Goal: Information Seeking & Learning: Compare options

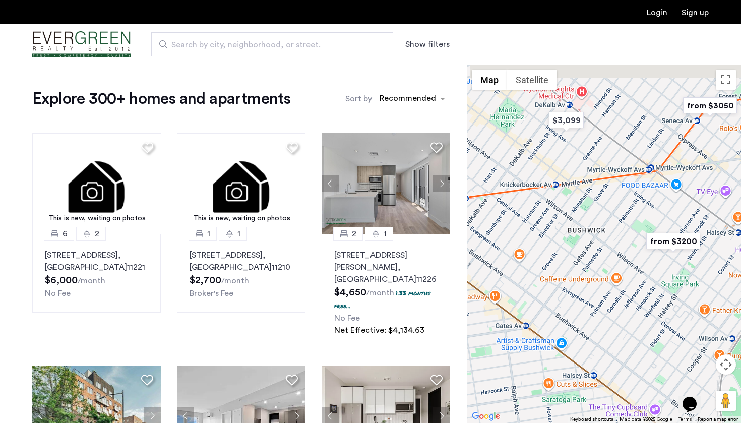
drag, startPoint x: 662, startPoint y: 193, endPoint x: 635, endPoint y: 275, distance: 86.9
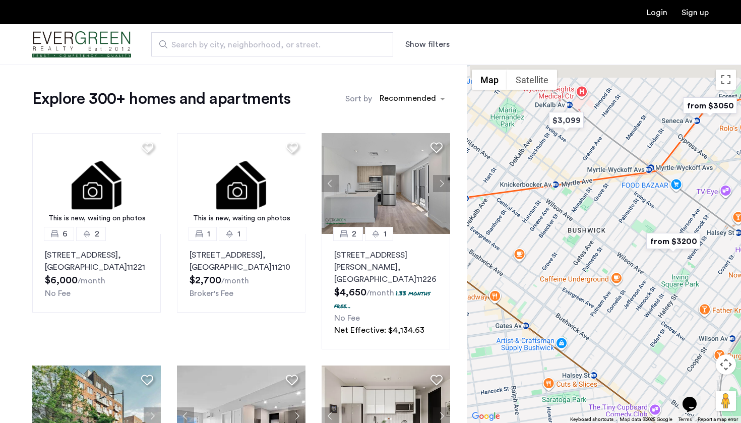
click at [636, 275] on div at bounding box center [604, 244] width 274 height 359
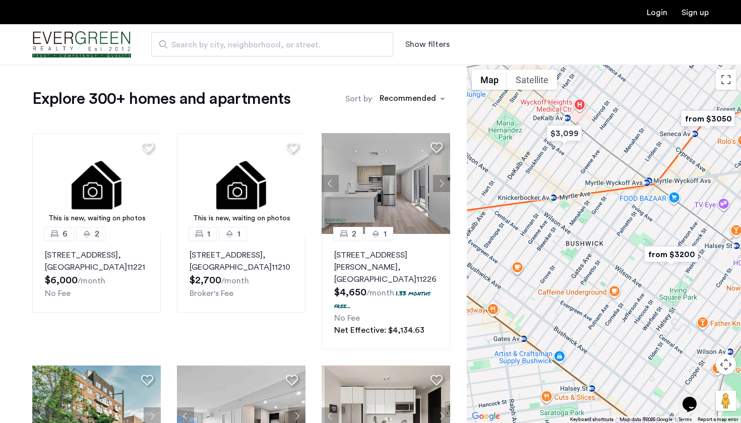
click at [667, 261] on img "from $3200" at bounding box center [672, 254] width 62 height 23
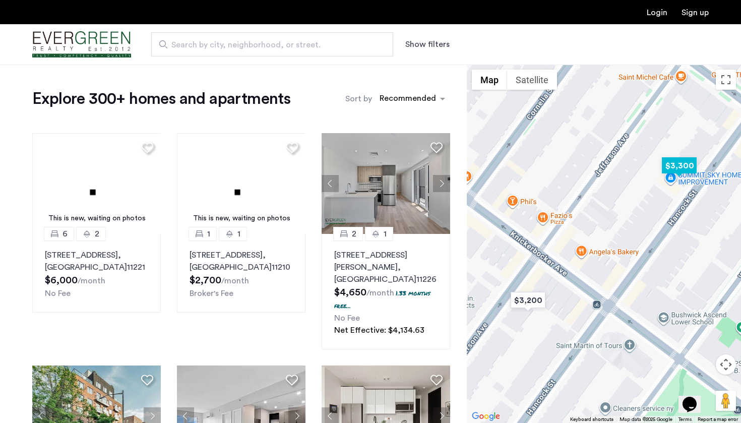
click at [681, 163] on img "$3,300" at bounding box center [679, 165] width 43 height 23
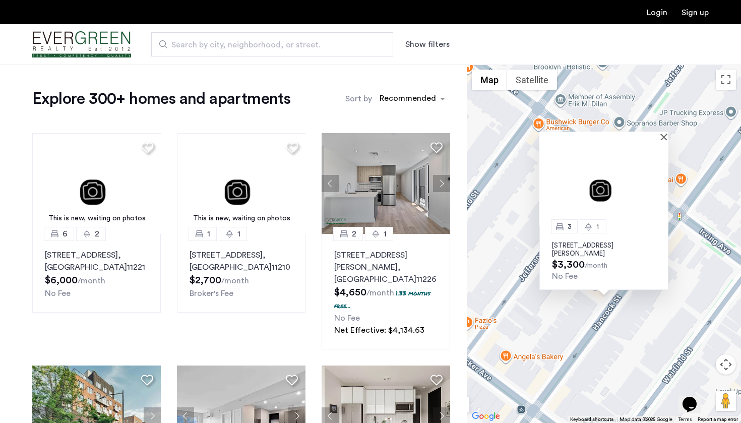
click at [663, 134] on div at bounding box center [604, 136] width 129 height 9
click at [664, 137] on button "Close" at bounding box center [666, 136] width 7 height 7
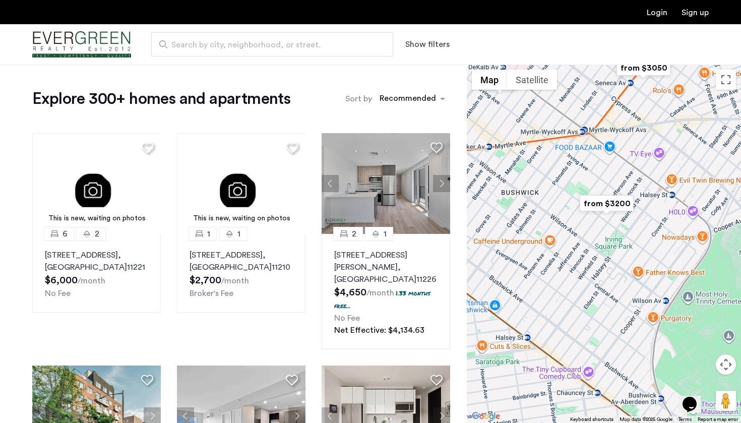
click at [647, 68] on img "from $3050" at bounding box center [644, 67] width 62 height 23
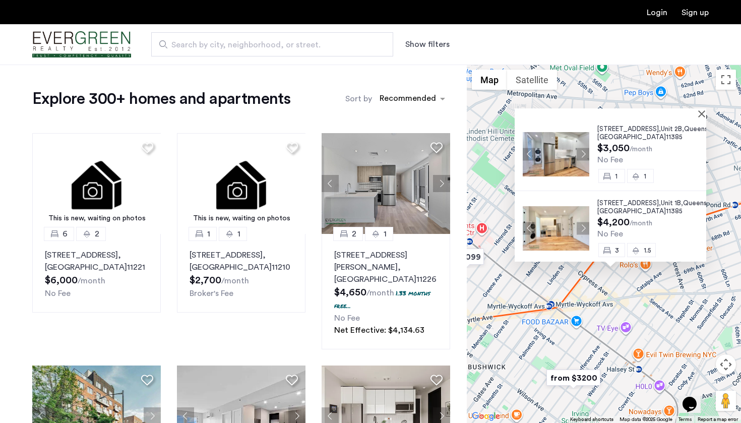
click at [580, 153] on button "Next apartment" at bounding box center [583, 154] width 13 height 13
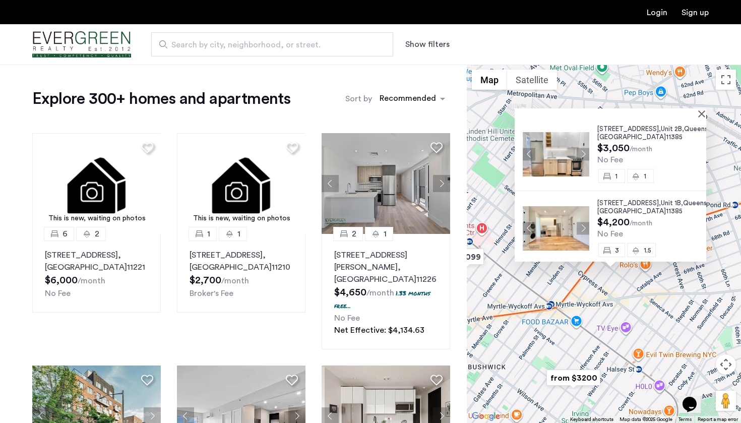
click at [580, 153] on button "Next apartment" at bounding box center [583, 154] width 13 height 13
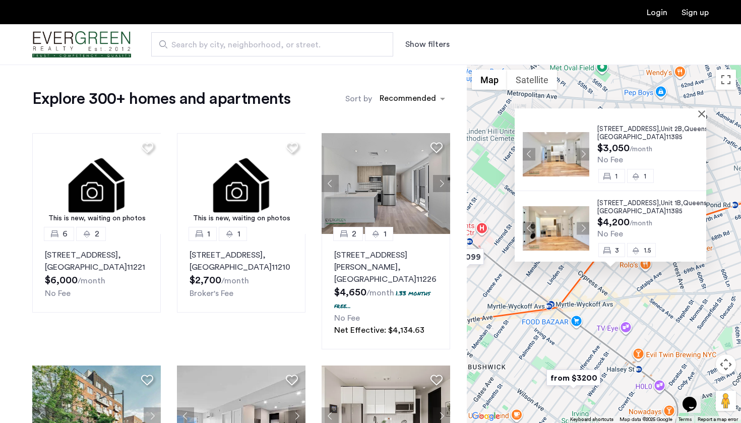
click at [580, 153] on button "Next apartment" at bounding box center [583, 154] width 13 height 13
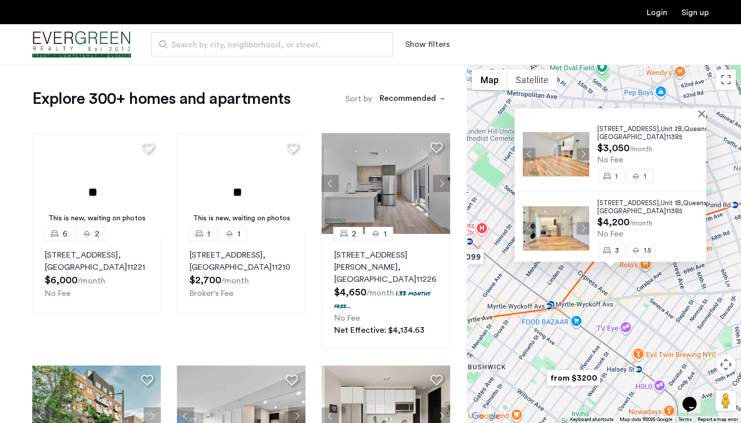
click at [580, 153] on button "Next apartment" at bounding box center [583, 154] width 13 height 13
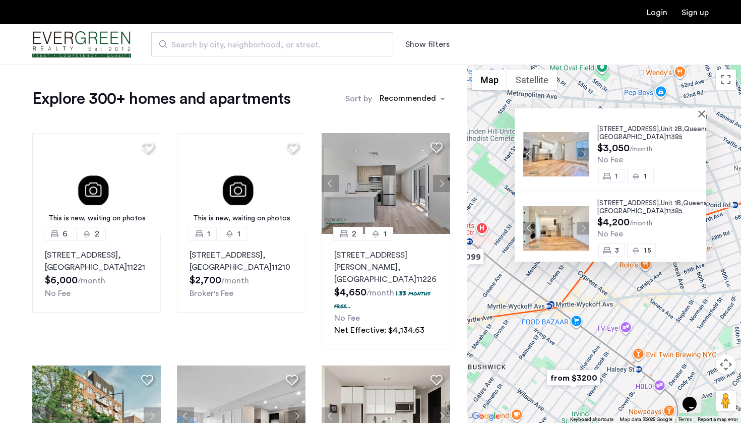
click at [580, 153] on button "Next apartment" at bounding box center [583, 154] width 13 height 13
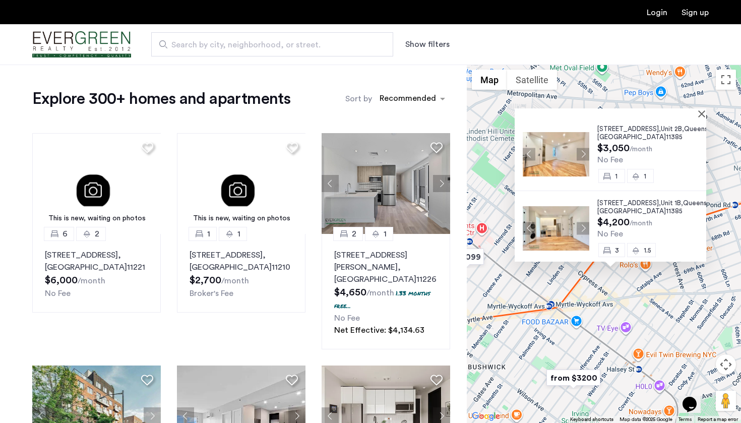
click at [580, 153] on button "Next apartment" at bounding box center [583, 154] width 13 height 13
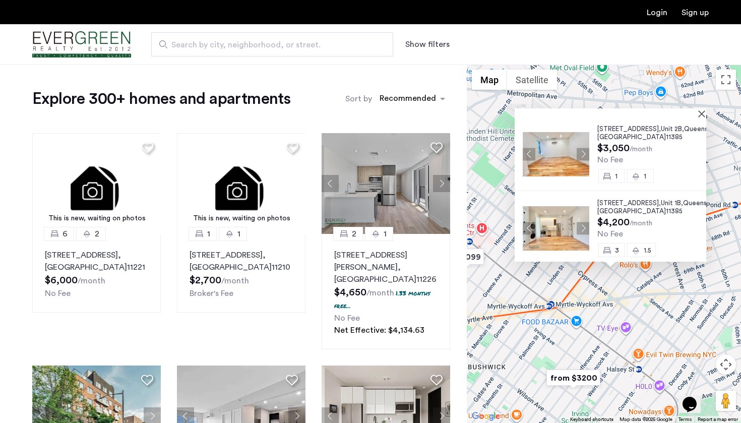
click at [580, 153] on button "Next apartment" at bounding box center [583, 154] width 13 height 13
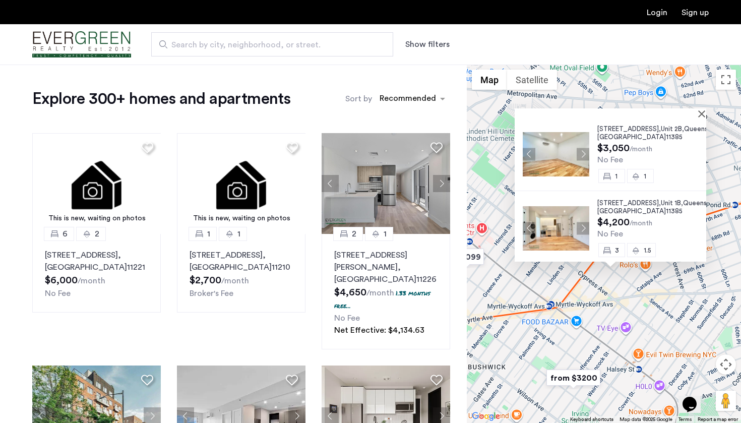
click at [580, 153] on button "Next apartment" at bounding box center [583, 154] width 13 height 13
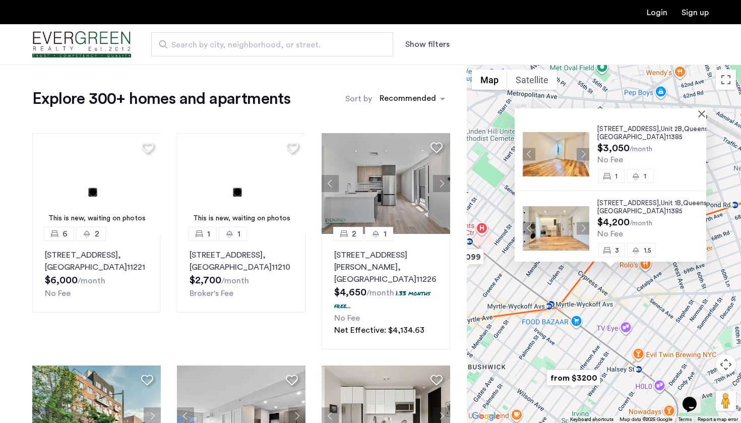
click at [580, 153] on button "Next apartment" at bounding box center [583, 154] width 13 height 13
click at [615, 117] on div at bounding box center [607, 112] width 185 height 9
click at [623, 132] on span "[STREET_ADDRESS]," at bounding box center [630, 129] width 64 height 7
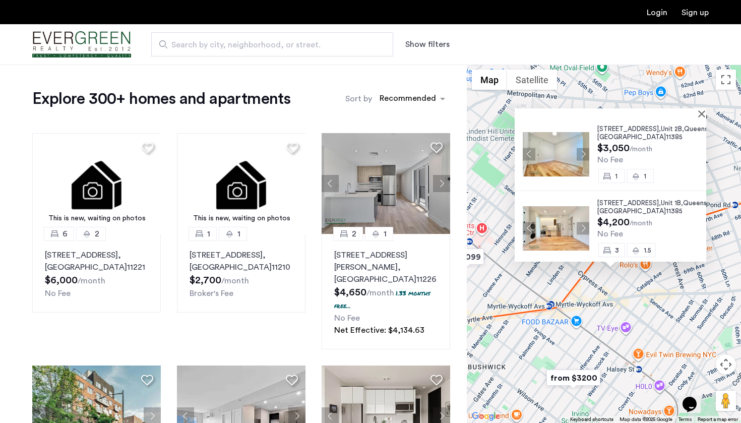
click at [489, 181] on div "[STREET_ADDRESS] $3,050 /month No Fee 1 1 [STREET_ADDRESS] $4,200 /month No Fee…" at bounding box center [604, 244] width 274 height 359
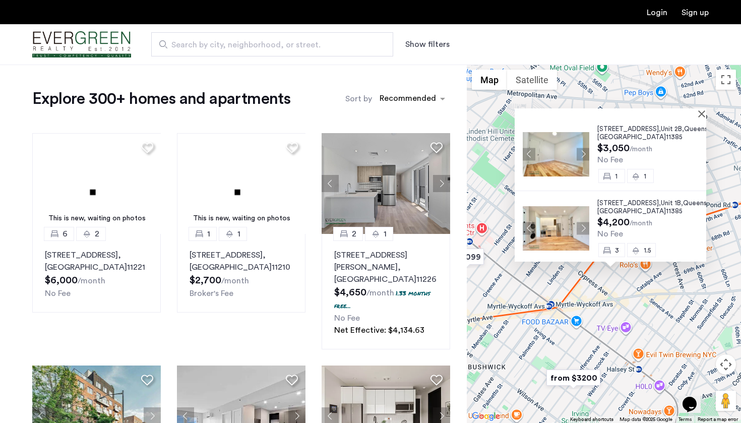
click at [705, 113] on div at bounding box center [611, 112] width 192 height 9
click at [705, 114] on div at bounding box center [611, 112] width 192 height 9
click at [707, 113] on button "Close" at bounding box center [704, 113] width 7 height 7
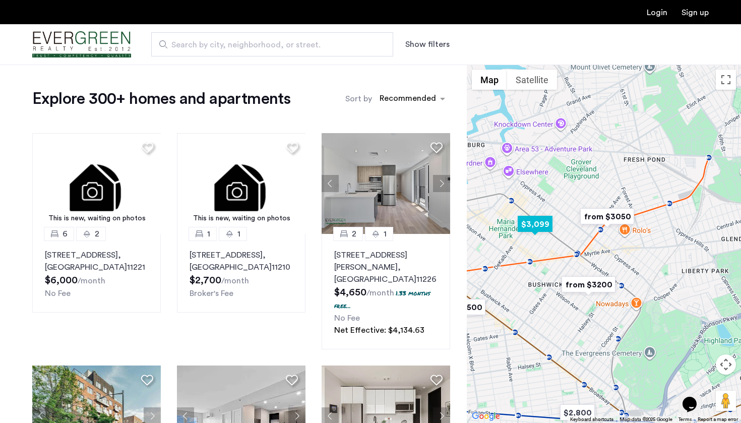
click at [540, 223] on img "$3,099" at bounding box center [535, 224] width 43 height 23
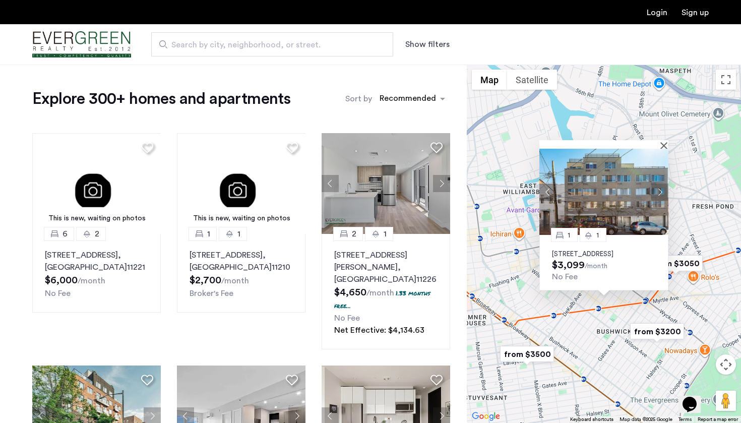
click at [662, 183] on button "Next apartment" at bounding box center [660, 191] width 17 height 17
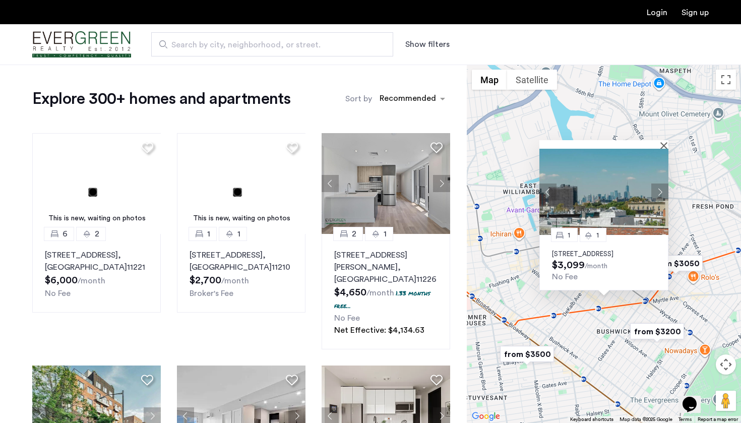
click at [661, 183] on button "Next apartment" at bounding box center [660, 191] width 17 height 17
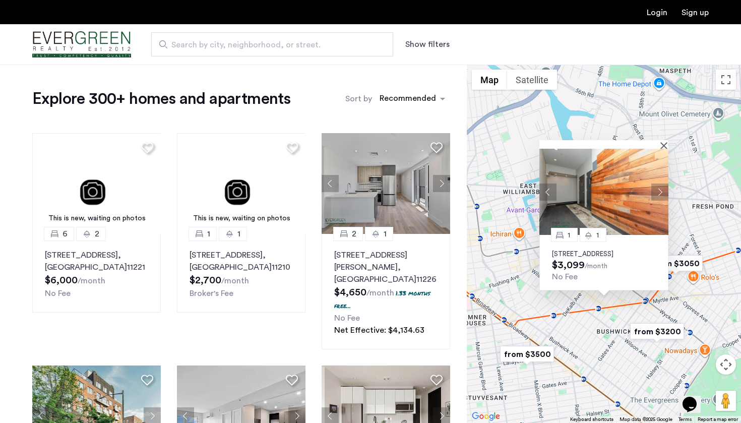
click at [661, 183] on button "Next apartment" at bounding box center [660, 191] width 17 height 17
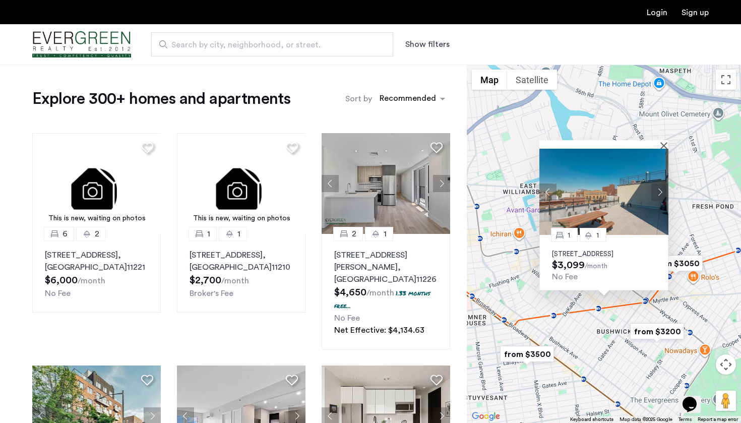
click at [661, 183] on button "Next apartment" at bounding box center [660, 191] width 17 height 17
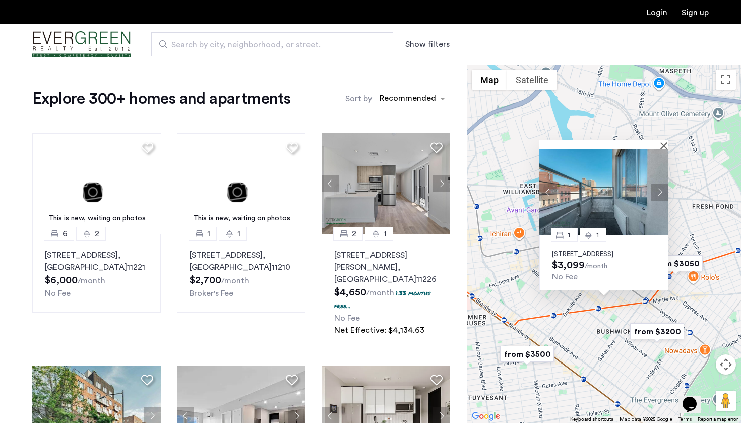
click at [661, 183] on button "Next apartment" at bounding box center [660, 191] width 17 height 17
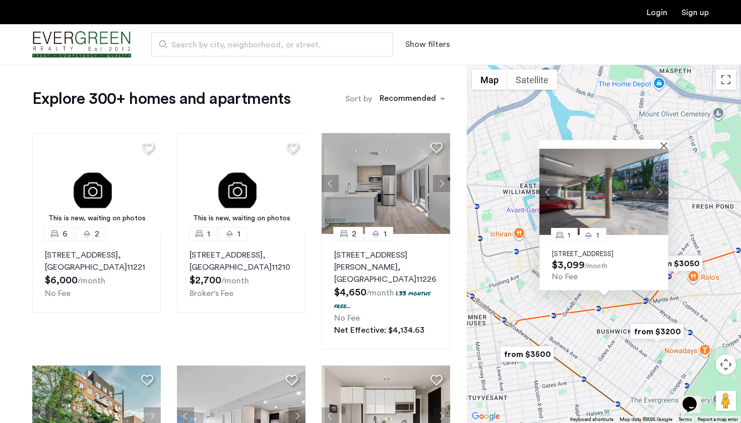
click at [661, 183] on button "Next apartment" at bounding box center [660, 191] width 17 height 17
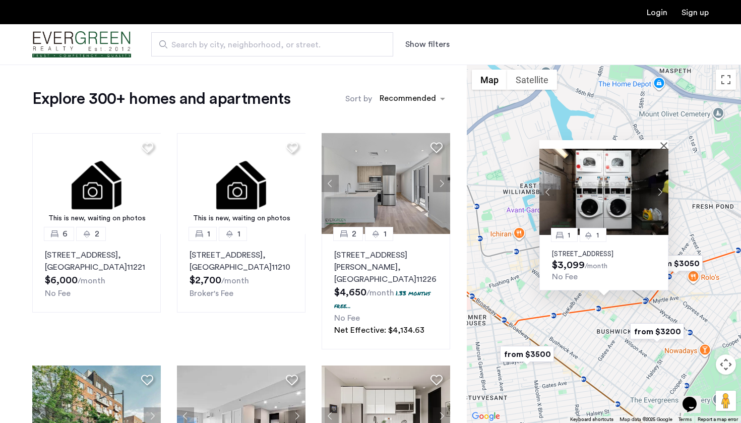
click at [661, 183] on button "Next apartment" at bounding box center [660, 191] width 17 height 17
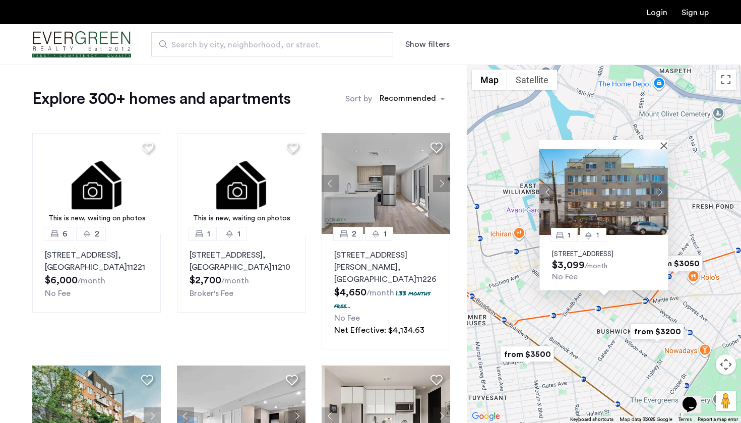
click at [661, 183] on button "Next apartment" at bounding box center [660, 191] width 17 height 17
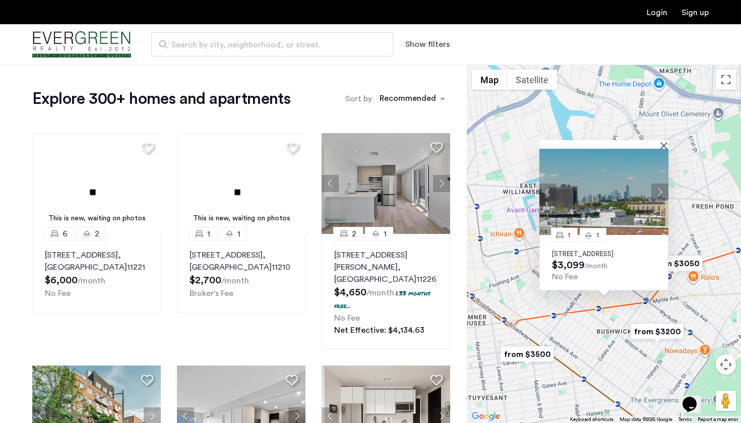
click at [661, 183] on button "Next apartment" at bounding box center [660, 191] width 17 height 17
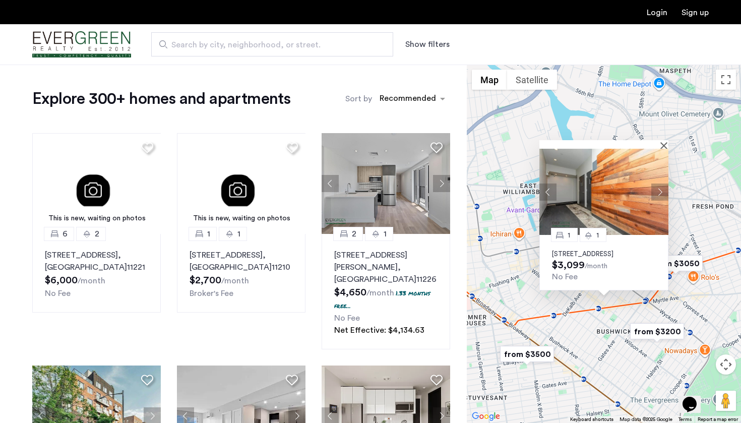
click at [661, 183] on button "Next apartment" at bounding box center [660, 191] width 17 height 17
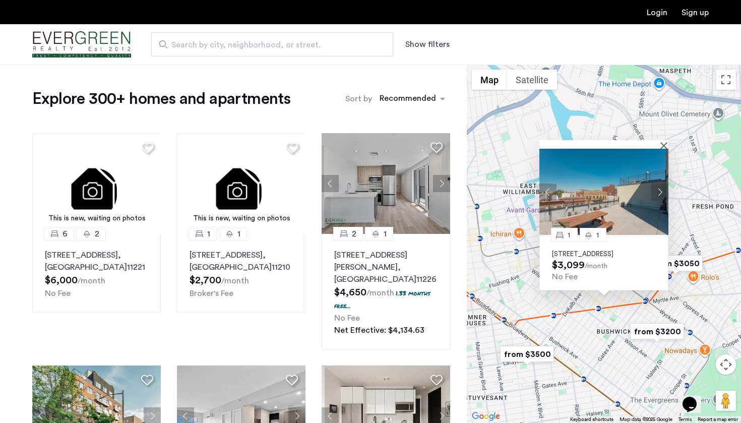
click at [680, 182] on div "1 1 [STREET_ADDRESS] $3,099 /month No Fee" at bounding box center [604, 244] width 274 height 359
click at [663, 140] on div at bounding box center [604, 144] width 129 height 9
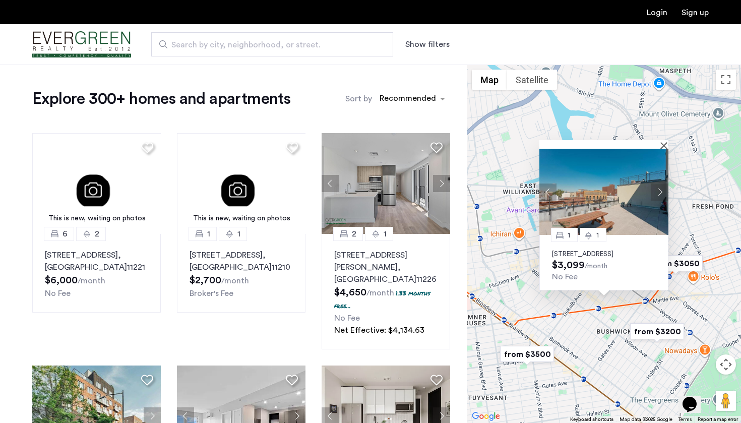
click at [663, 140] on div at bounding box center [604, 144] width 129 height 9
click at [666, 142] on button "Close" at bounding box center [666, 145] width 7 height 7
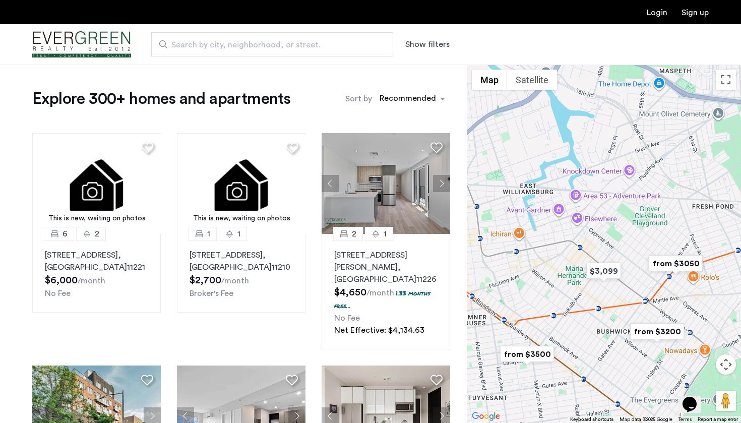
click at [538, 354] on img "from $3500" at bounding box center [527, 354] width 62 height 23
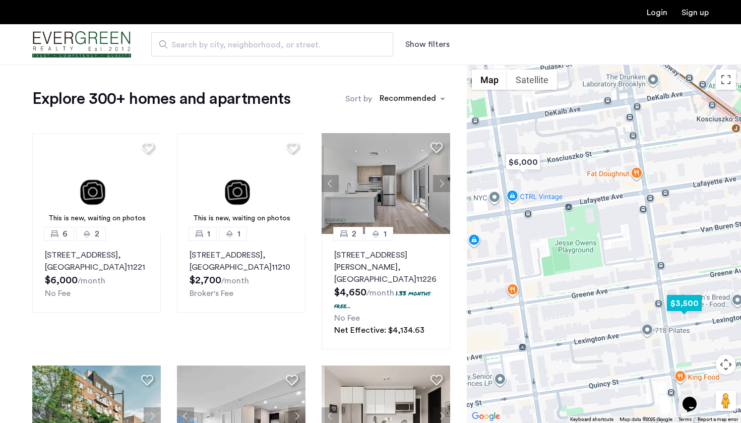
click at [678, 302] on img "$3,500" at bounding box center [684, 303] width 43 height 23
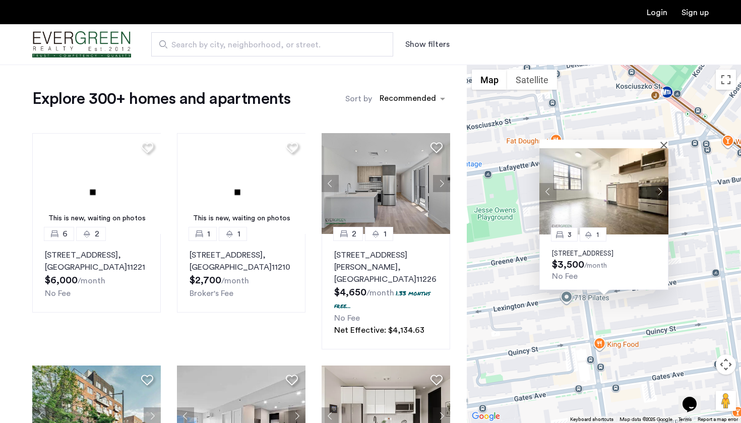
click at [663, 183] on button "Next apartment" at bounding box center [660, 191] width 17 height 17
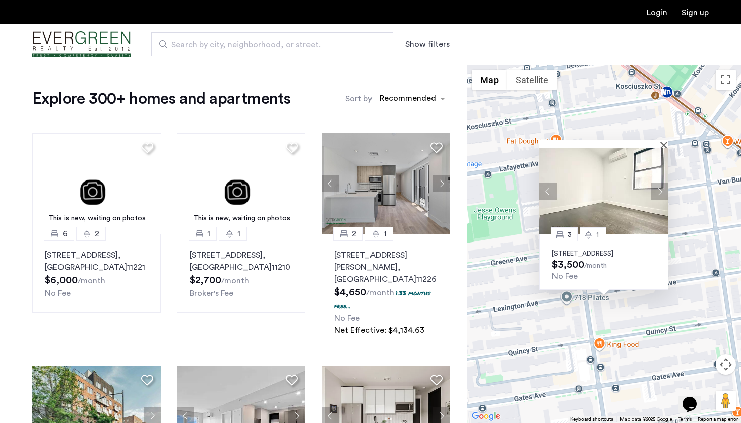
click at [663, 183] on button "Next apartment" at bounding box center [660, 191] width 17 height 17
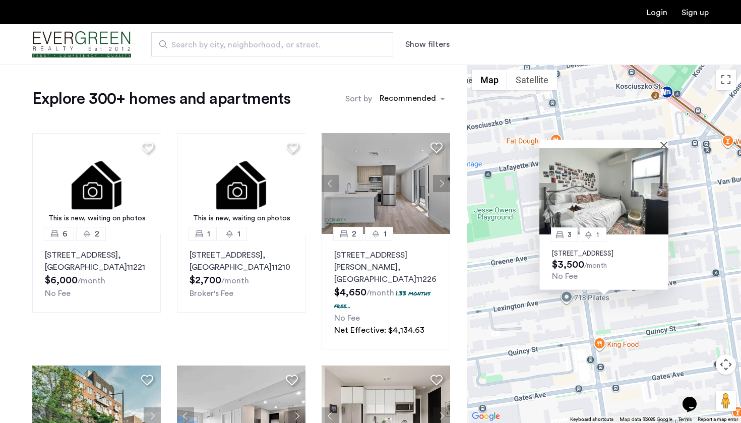
click at [663, 183] on button "Next apartment" at bounding box center [660, 191] width 17 height 17
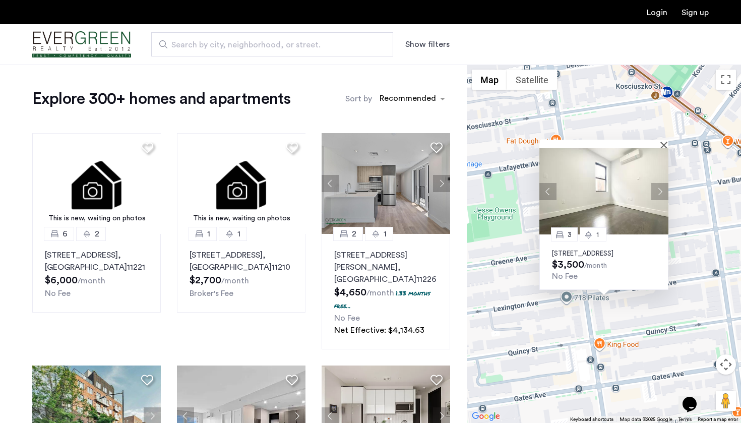
click at [663, 183] on button "Next apartment" at bounding box center [660, 191] width 17 height 17
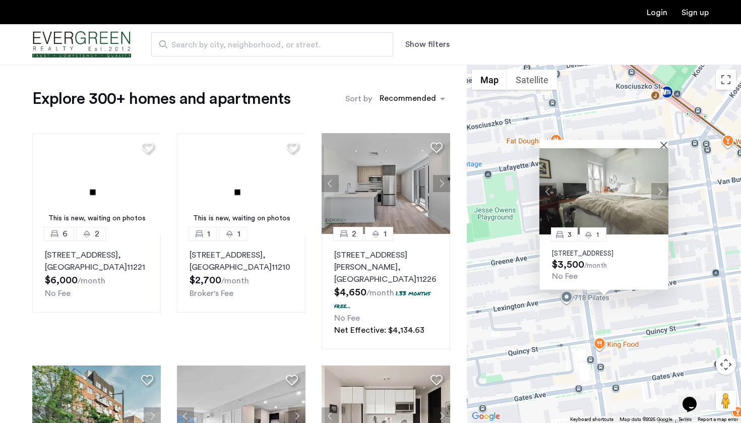
click at [663, 183] on button "Next apartment" at bounding box center [660, 191] width 17 height 17
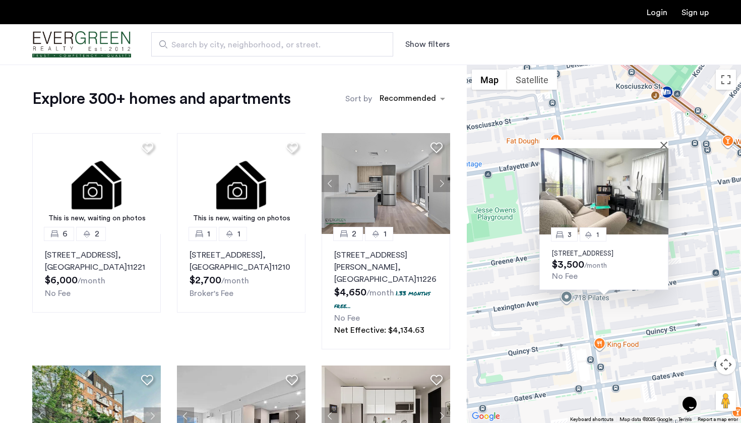
click at [663, 183] on button "Next apartment" at bounding box center [660, 191] width 17 height 17
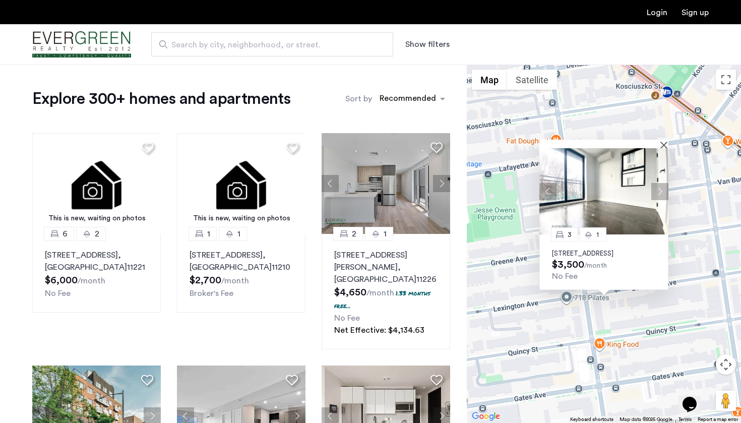
click at [663, 183] on button "Next apartment" at bounding box center [660, 191] width 17 height 17
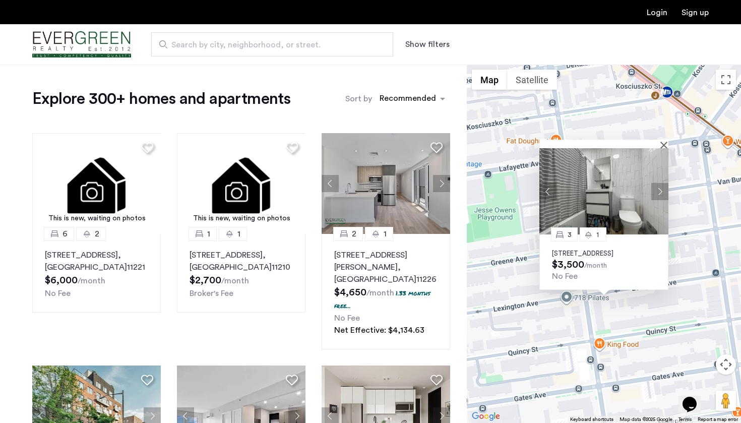
click at [663, 183] on button "Next apartment" at bounding box center [660, 191] width 17 height 17
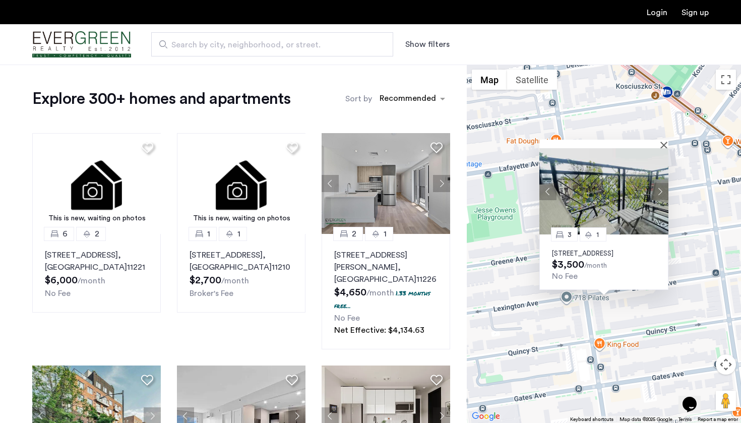
click at [663, 183] on button "Next apartment" at bounding box center [660, 191] width 17 height 17
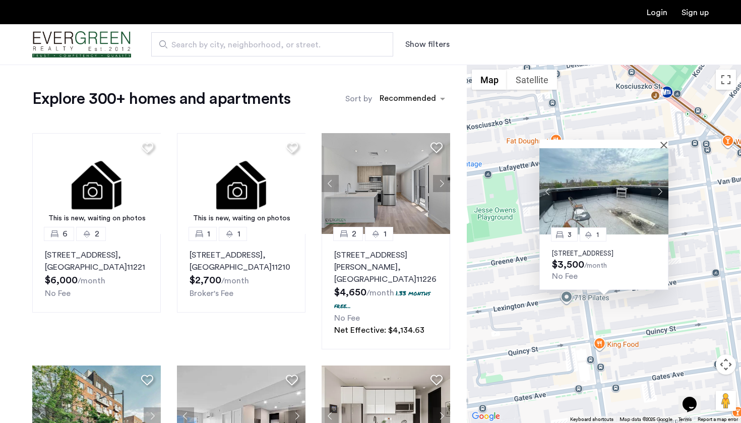
click at [663, 183] on button "Next apartment" at bounding box center [660, 191] width 17 height 17
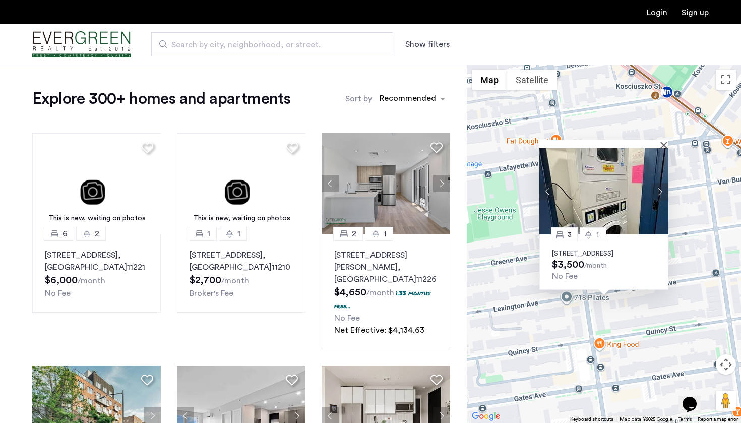
click at [663, 183] on button "Next apartment" at bounding box center [660, 191] width 17 height 17
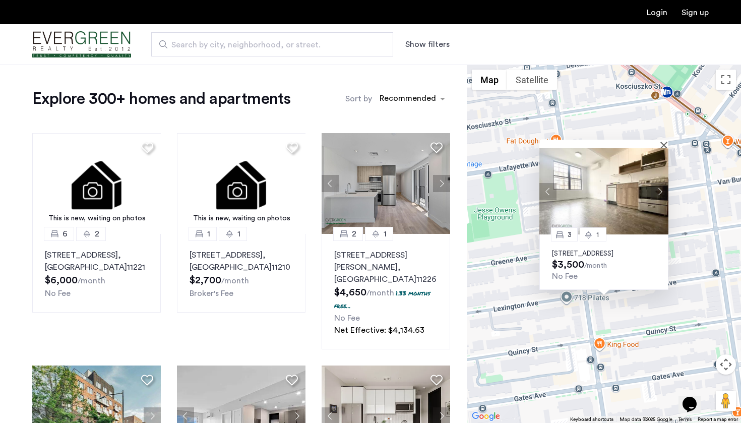
click at [663, 183] on button "Next apartment" at bounding box center [660, 191] width 17 height 17
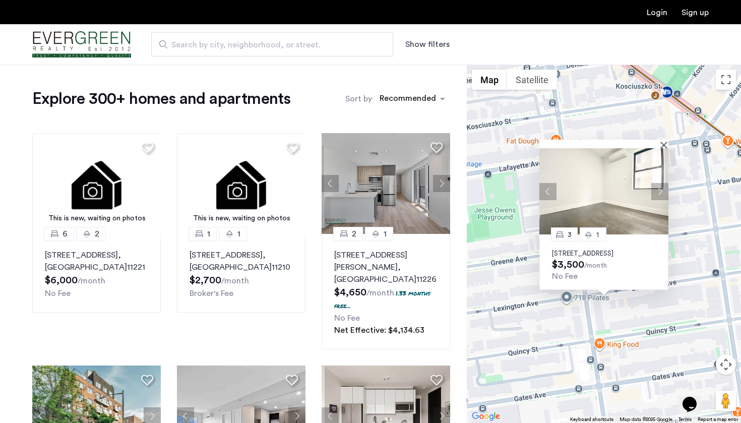
click at [589, 254] on p "[STREET_ADDRESS]" at bounding box center [604, 254] width 104 height 8
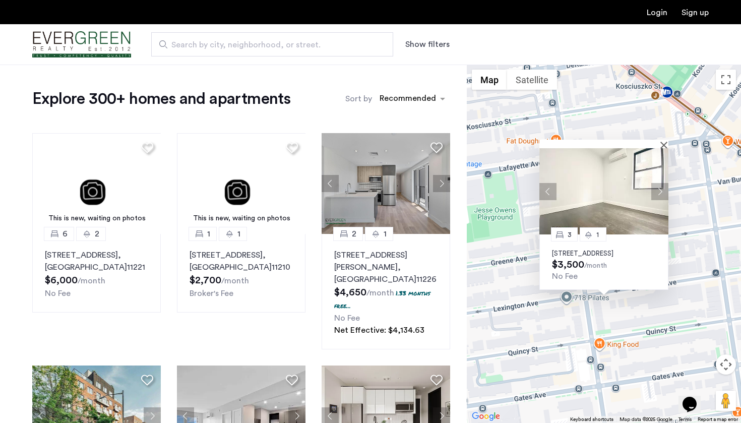
click at [697, 220] on div "3 [GEOGRAPHIC_DATA][STREET_ADDRESS] $3,500 /month No Fee" at bounding box center [604, 244] width 274 height 359
drag, startPoint x: 718, startPoint y: 201, endPoint x: 713, endPoint y: 192, distance: 11.1
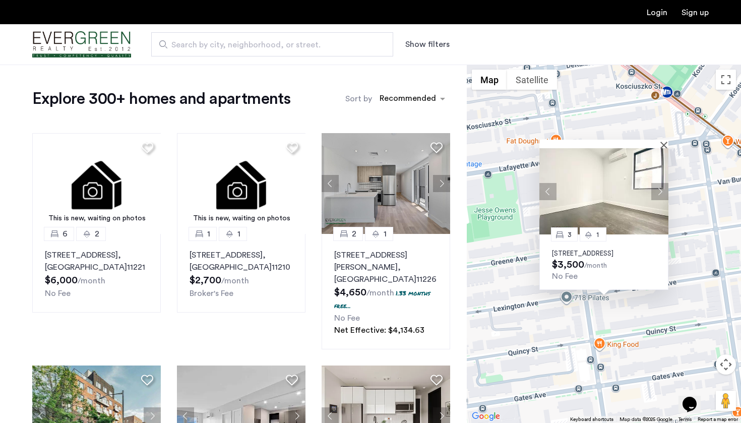
click at [718, 200] on div "3 [GEOGRAPHIC_DATA][STREET_ADDRESS] $3,500 /month No Fee" at bounding box center [604, 244] width 274 height 359
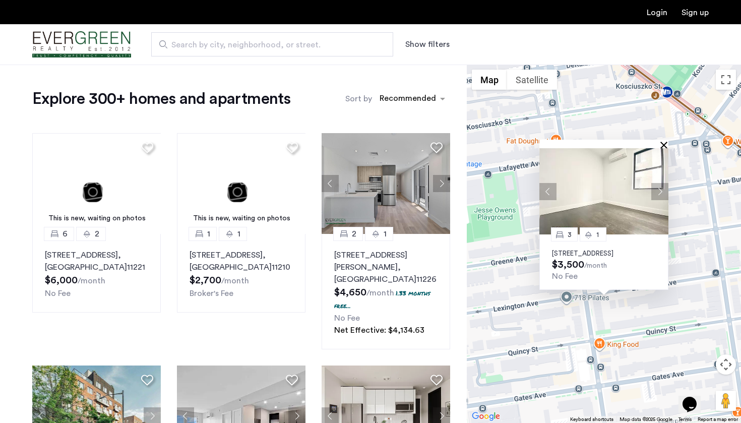
click at [664, 141] on button "Close" at bounding box center [666, 144] width 7 height 7
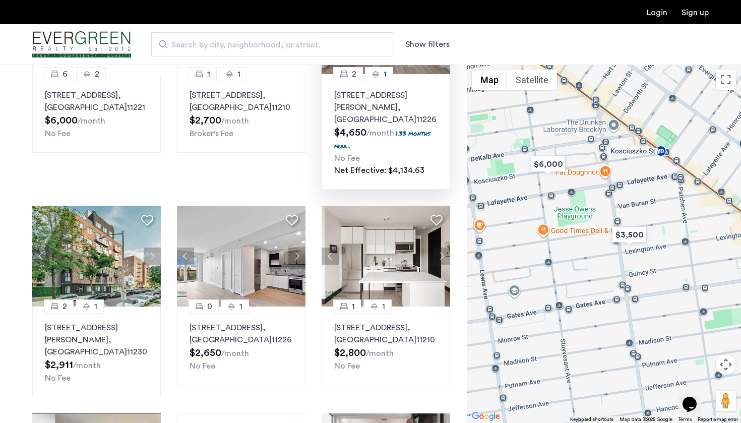
scroll to position [162, 0]
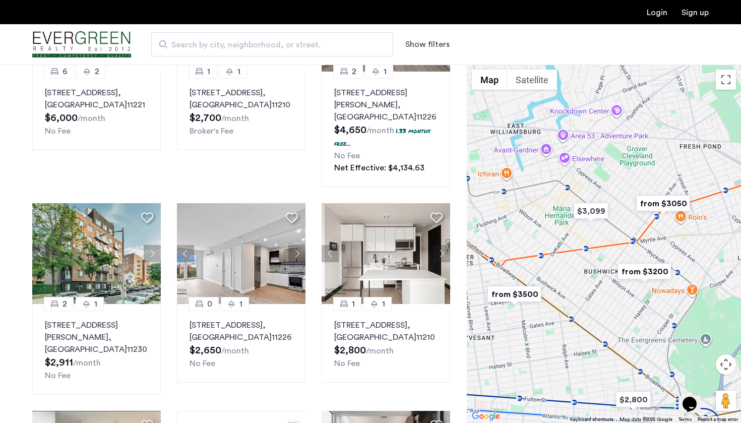
drag, startPoint x: 605, startPoint y: 236, endPoint x: 551, endPoint y: 284, distance: 72.1
click at [551, 284] on div at bounding box center [604, 244] width 274 height 359
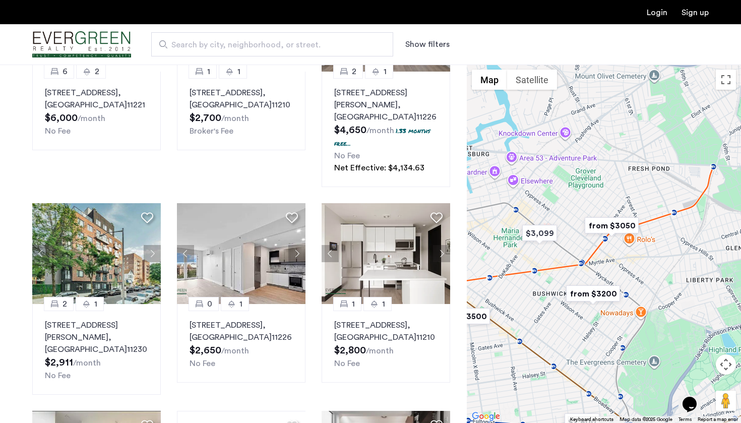
drag, startPoint x: 551, startPoint y: 284, endPoint x: 502, endPoint y: 305, distance: 53.3
click at [502, 305] on div at bounding box center [604, 244] width 274 height 359
click at [609, 224] on img "from $3050" at bounding box center [611, 226] width 62 height 23
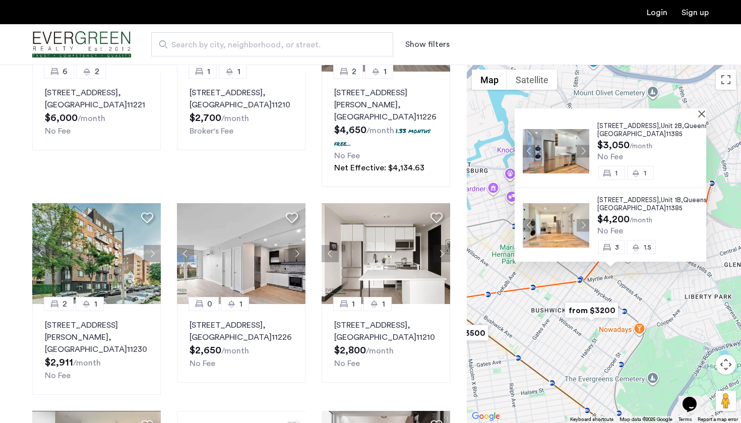
scroll to position [4, 0]
click at [664, 291] on div "[STREET_ADDRESS] $3,050 /month No Fee 1 1 [STREET_ADDRESS] $4,200 /month No Fee…" at bounding box center [604, 244] width 274 height 359
click at [706, 114] on button "Close" at bounding box center [704, 113] width 7 height 7
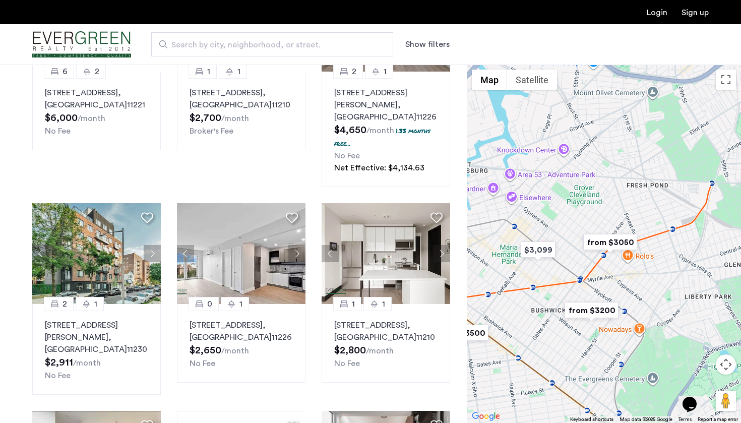
click at [601, 315] on img "from $3200" at bounding box center [592, 310] width 62 height 23
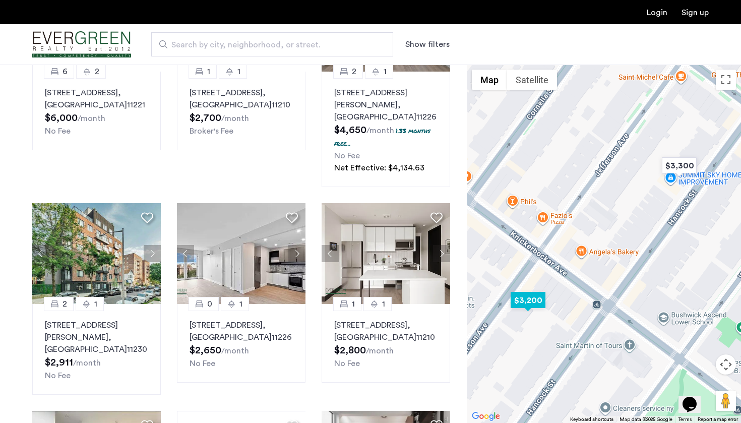
click at [525, 301] on img "$3,200" at bounding box center [528, 300] width 43 height 23
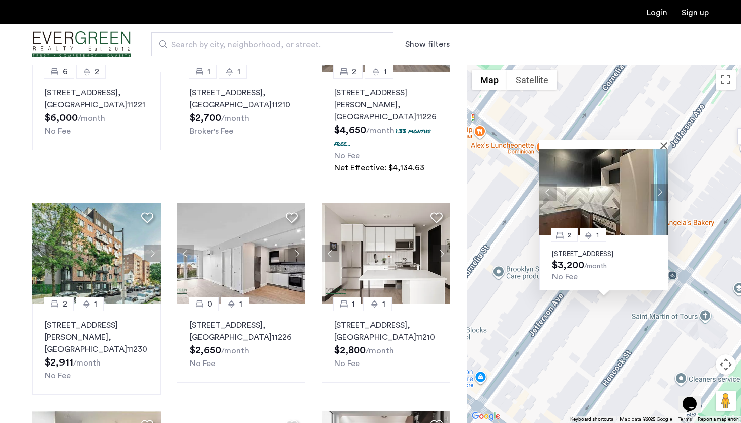
click at [661, 183] on button "Next apartment" at bounding box center [660, 191] width 17 height 17
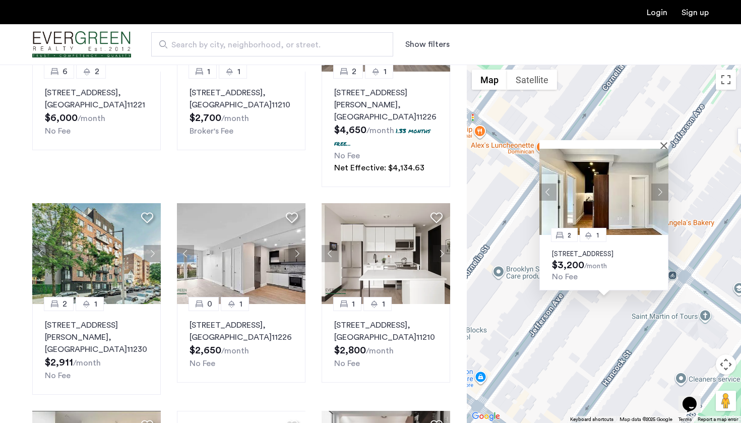
click at [662, 183] on button "Next apartment" at bounding box center [660, 191] width 17 height 17
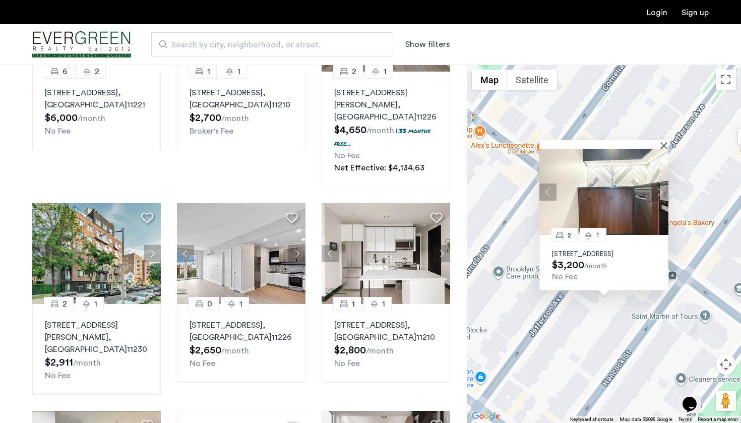
click at [662, 183] on button "Next apartment" at bounding box center [660, 191] width 17 height 17
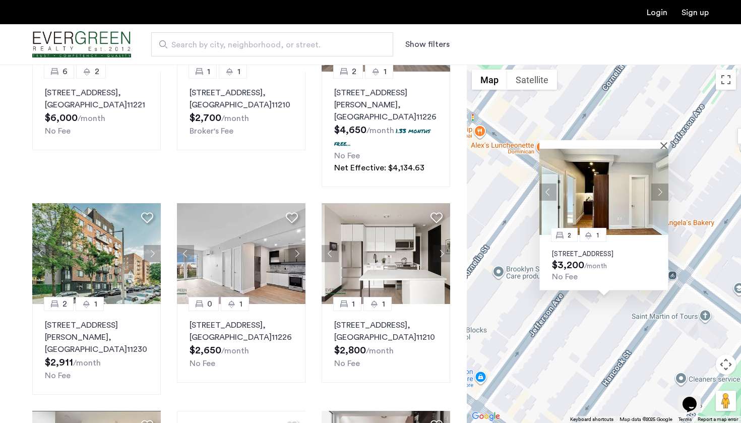
click at [662, 183] on button "Next apartment" at bounding box center [660, 191] width 17 height 17
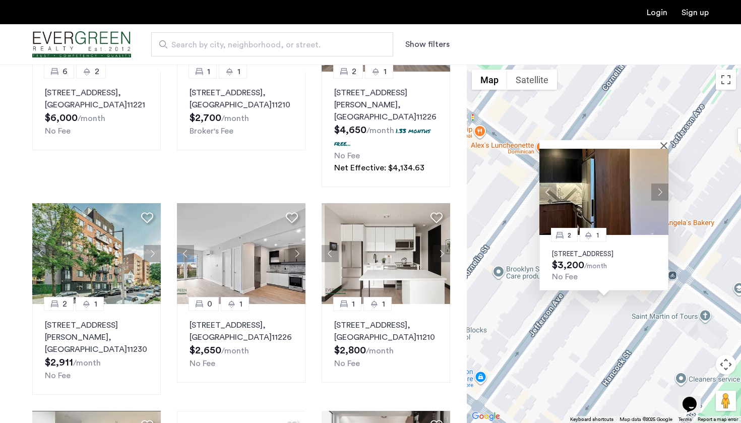
click at [662, 183] on button "Next apartment" at bounding box center [660, 191] width 17 height 17
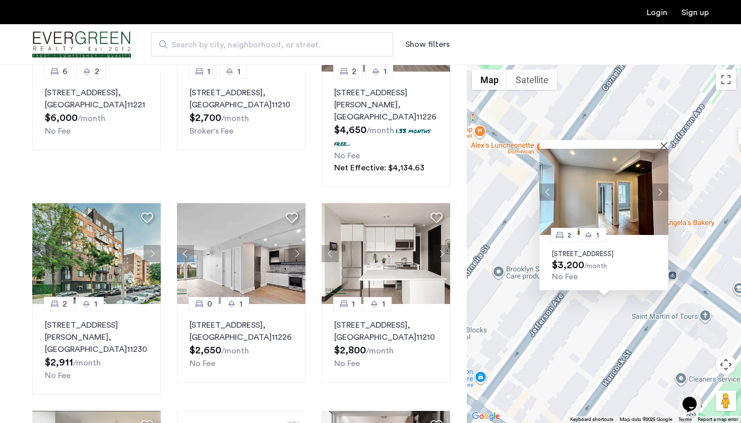
click at [662, 183] on button "Next apartment" at bounding box center [660, 191] width 17 height 17
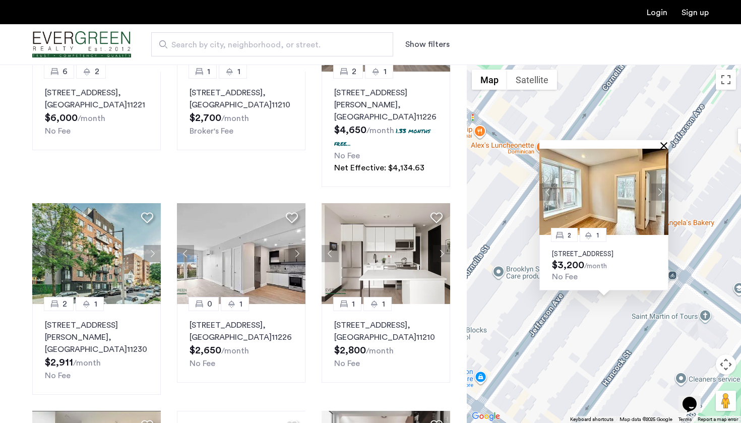
click at [667, 142] on button "Close" at bounding box center [666, 145] width 7 height 7
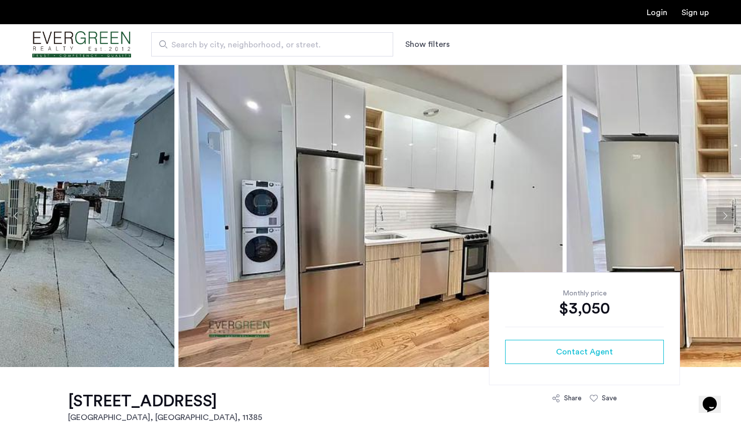
click at [719, 213] on button "Next apartment" at bounding box center [725, 215] width 17 height 17
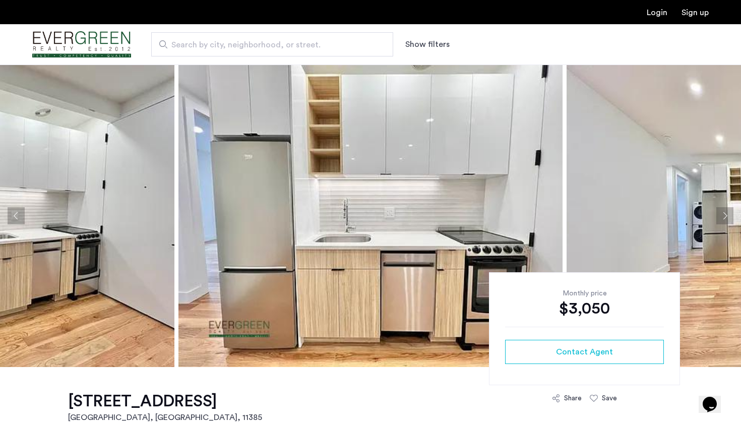
click at [719, 213] on button "Next apartment" at bounding box center [725, 215] width 17 height 17
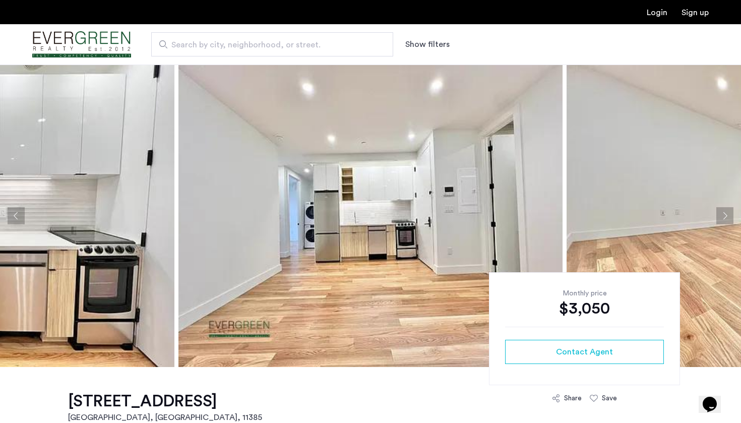
click at [719, 213] on button "Next apartment" at bounding box center [725, 215] width 17 height 17
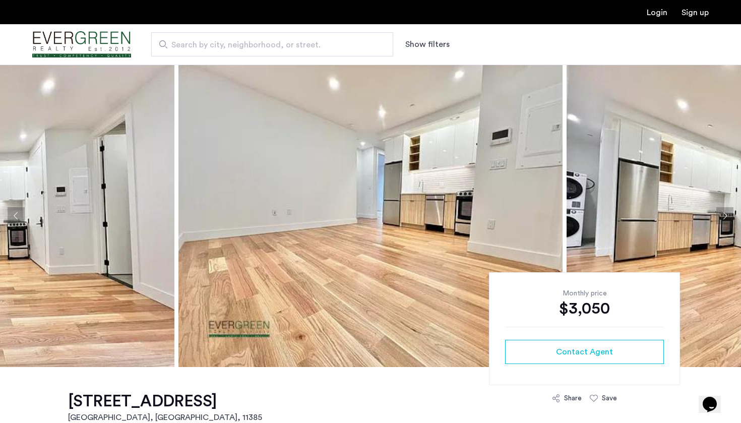
click at [719, 213] on button "Next apartment" at bounding box center [725, 215] width 17 height 17
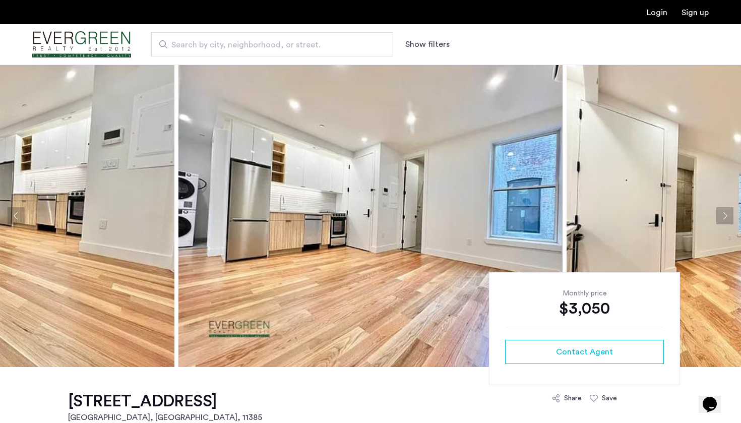
click at [722, 216] on button "Next apartment" at bounding box center [725, 215] width 17 height 17
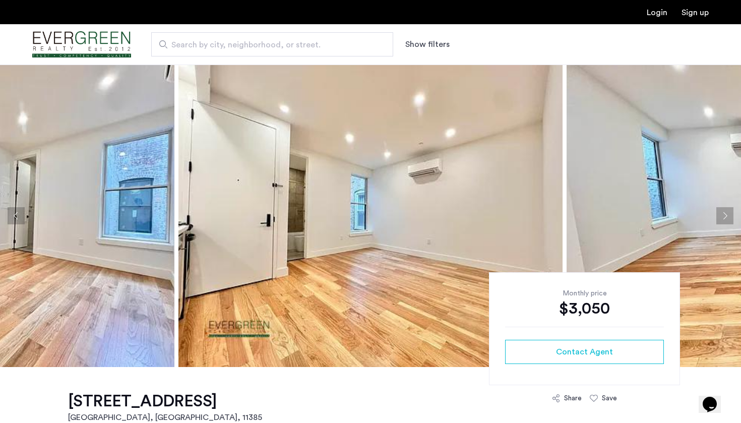
click at [722, 216] on button "Next apartment" at bounding box center [725, 215] width 17 height 17
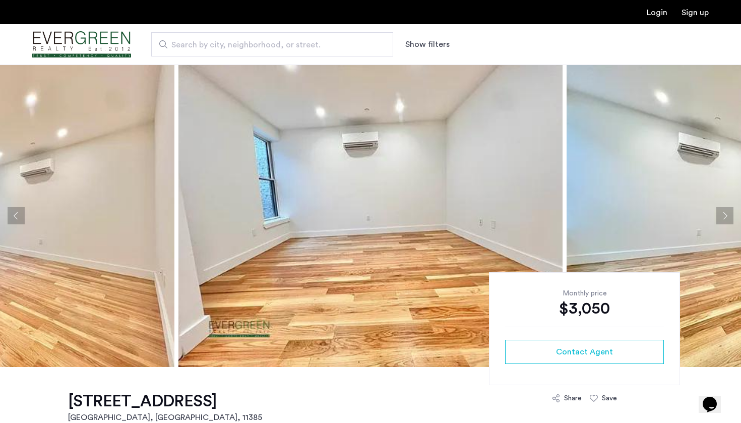
click at [722, 216] on button "Next apartment" at bounding box center [725, 215] width 17 height 17
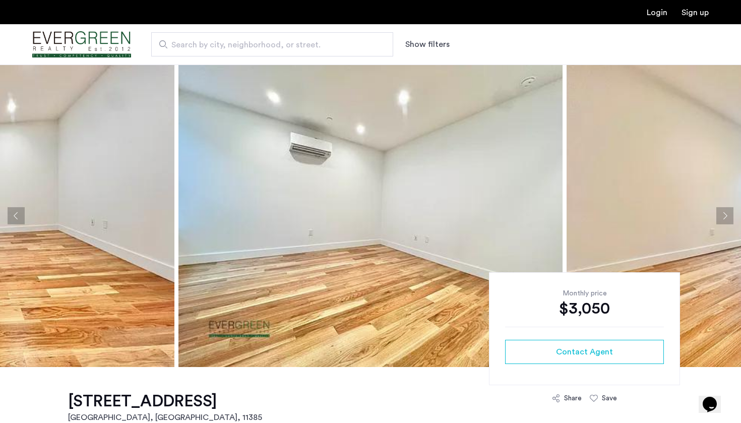
click at [722, 216] on button "Next apartment" at bounding box center [725, 215] width 17 height 17
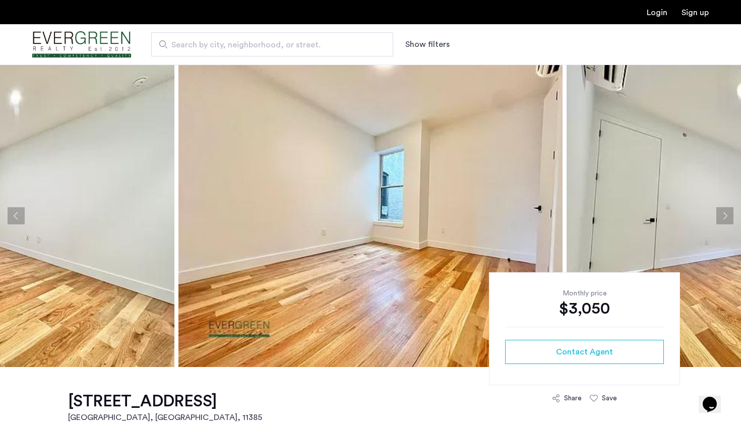
click at [722, 216] on button "Next apartment" at bounding box center [725, 215] width 17 height 17
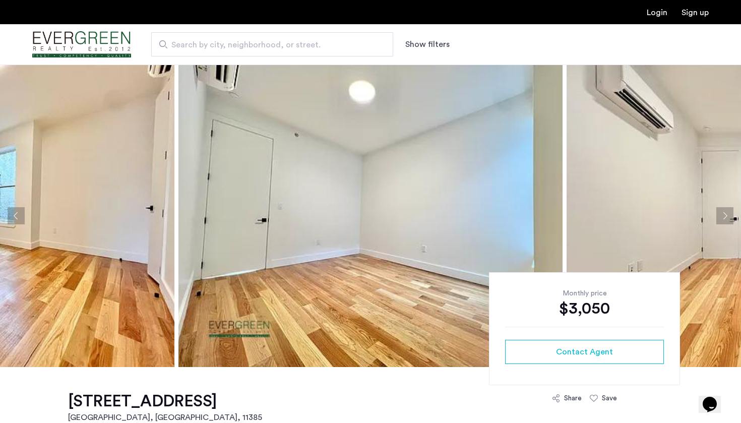
click at [722, 216] on button "Next apartment" at bounding box center [725, 215] width 17 height 17
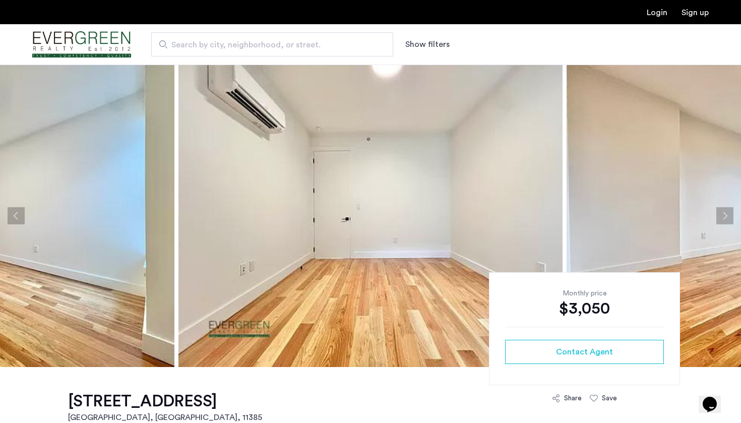
click at [722, 216] on button "Next apartment" at bounding box center [725, 215] width 17 height 17
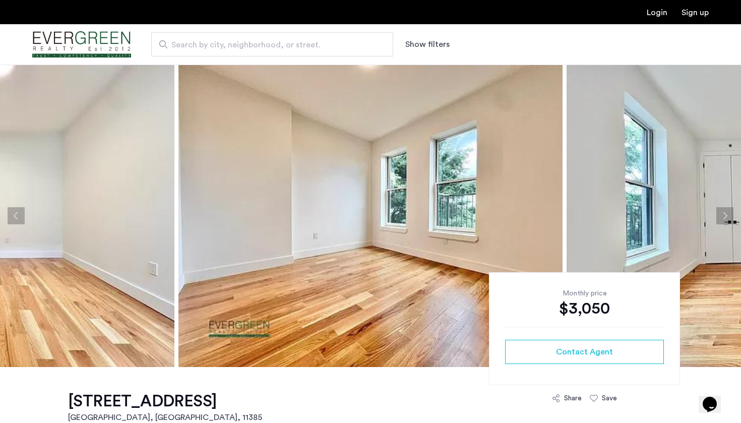
click at [722, 216] on button "Next apartment" at bounding box center [725, 215] width 17 height 17
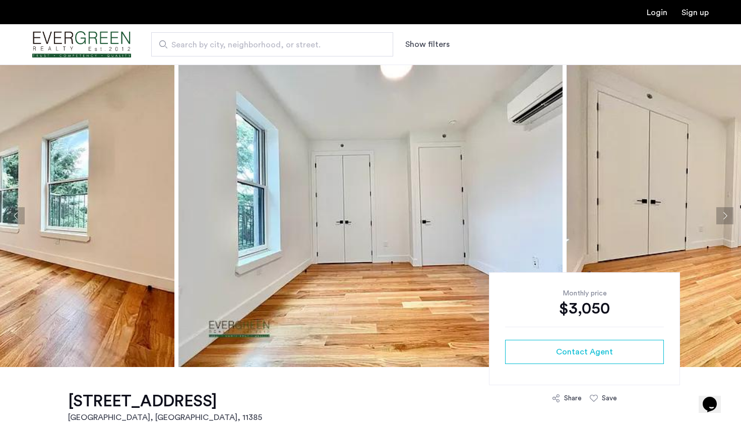
click at [722, 216] on button "Next apartment" at bounding box center [725, 215] width 17 height 17
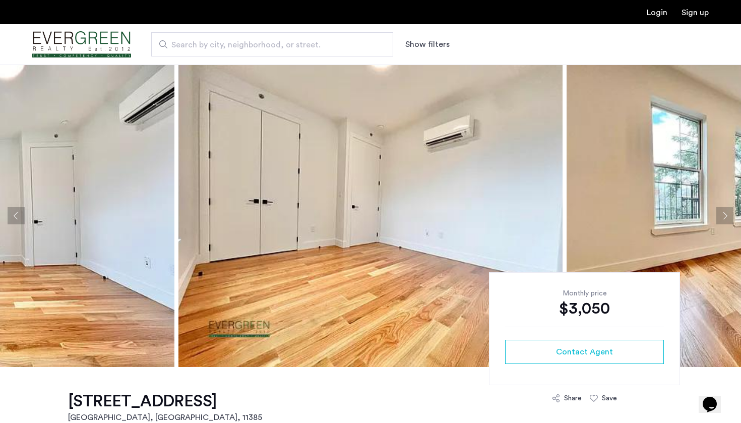
click at [722, 216] on button "Next apartment" at bounding box center [725, 215] width 17 height 17
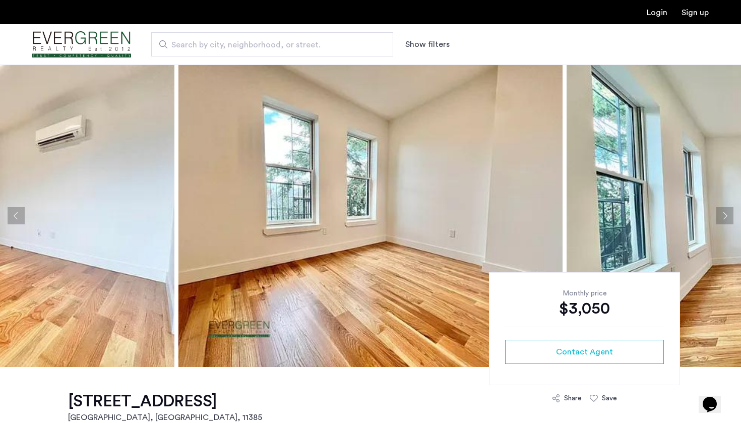
click at [722, 216] on button "Next apartment" at bounding box center [725, 215] width 17 height 17
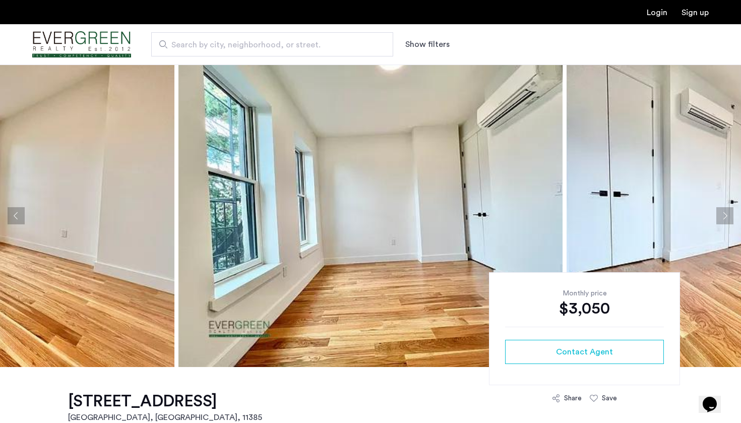
click at [722, 216] on button "Next apartment" at bounding box center [725, 215] width 17 height 17
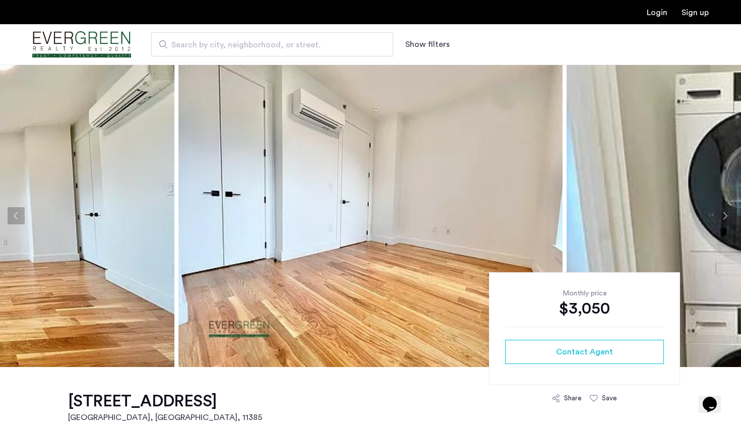
click at [722, 216] on button "Next apartment" at bounding box center [725, 215] width 17 height 17
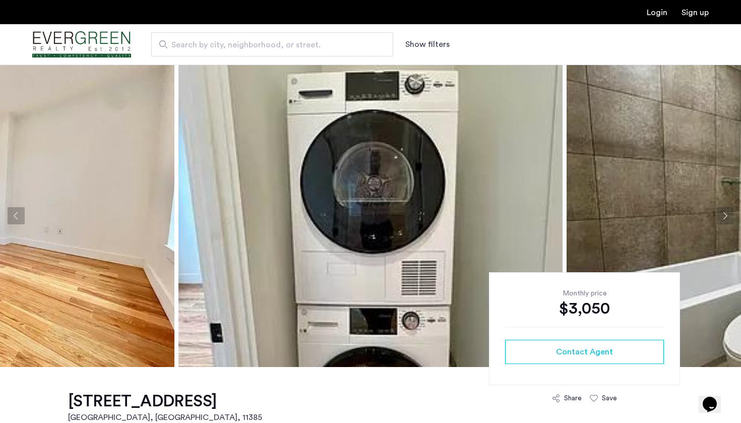
click at [722, 216] on button "Next apartment" at bounding box center [725, 215] width 17 height 17
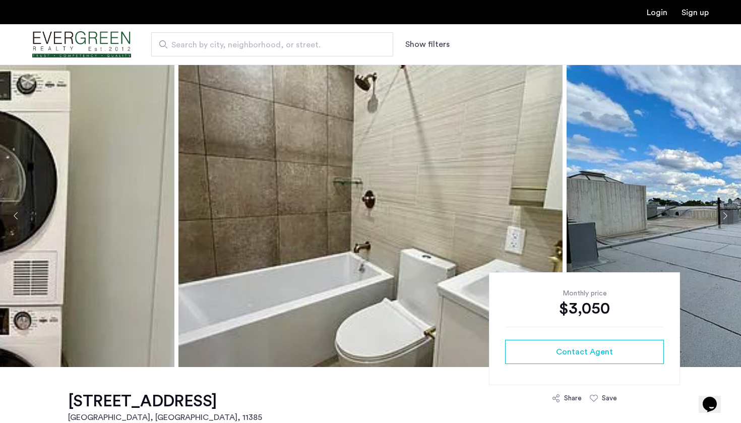
click at [722, 216] on button "Next apartment" at bounding box center [725, 215] width 17 height 17
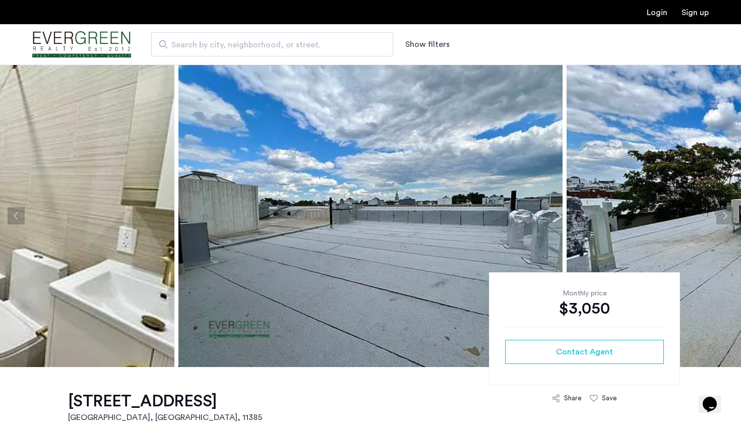
click at [722, 216] on button "Next apartment" at bounding box center [725, 215] width 17 height 17
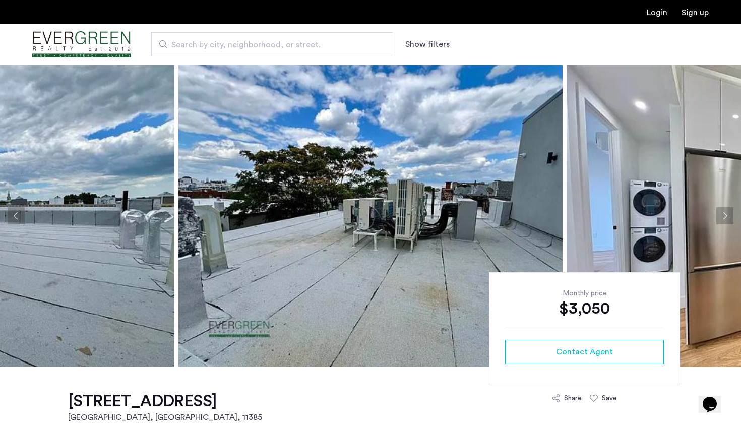
scroll to position [1, 0]
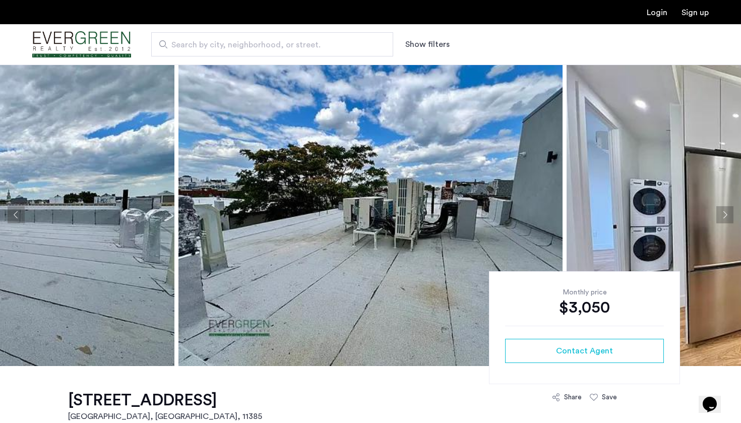
click at [722, 214] on button "Next apartment" at bounding box center [725, 214] width 17 height 17
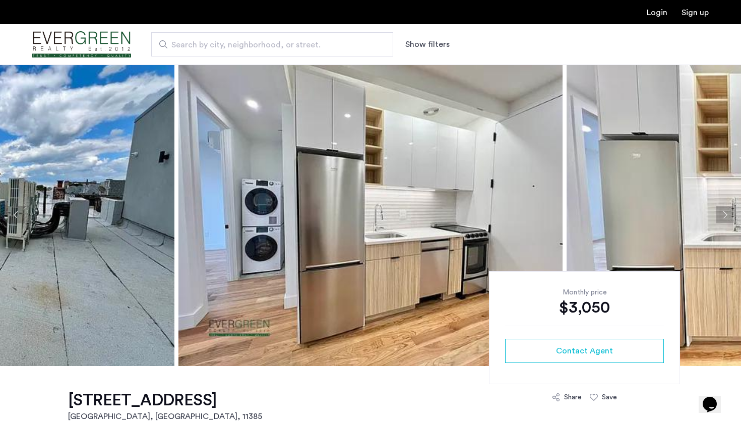
click at [722, 214] on button "Next apartment" at bounding box center [725, 214] width 17 height 17
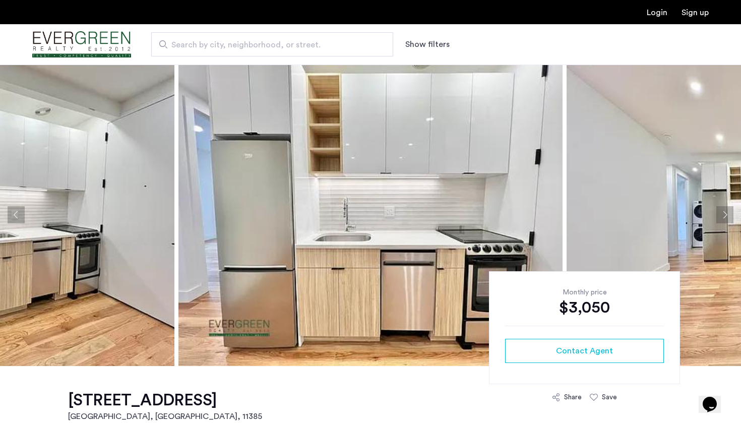
click at [722, 214] on button "Next apartment" at bounding box center [725, 214] width 17 height 17
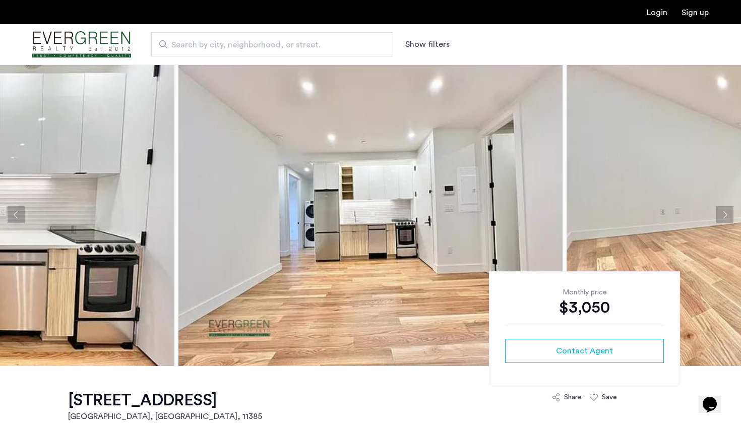
click at [722, 214] on button "Next apartment" at bounding box center [725, 214] width 17 height 17
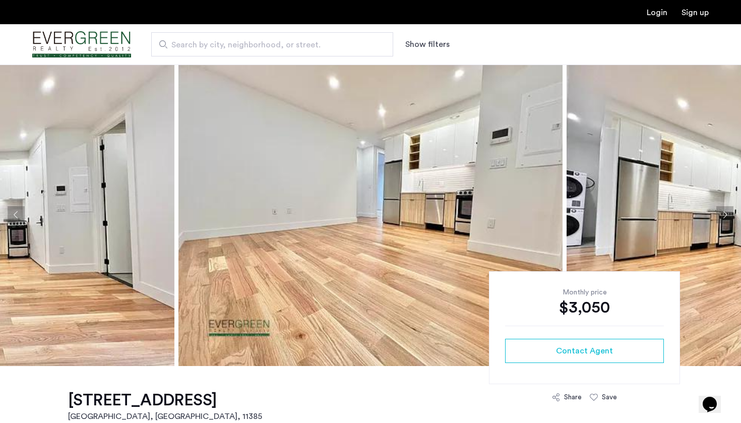
click at [722, 214] on button "Next apartment" at bounding box center [725, 214] width 17 height 17
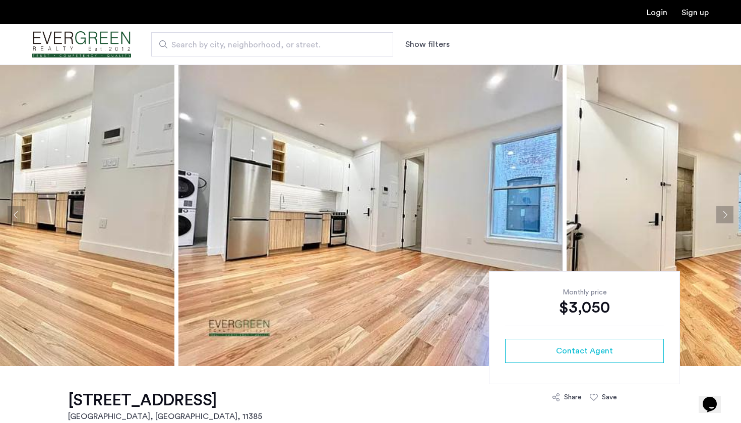
click at [722, 214] on button "Next apartment" at bounding box center [725, 214] width 17 height 17
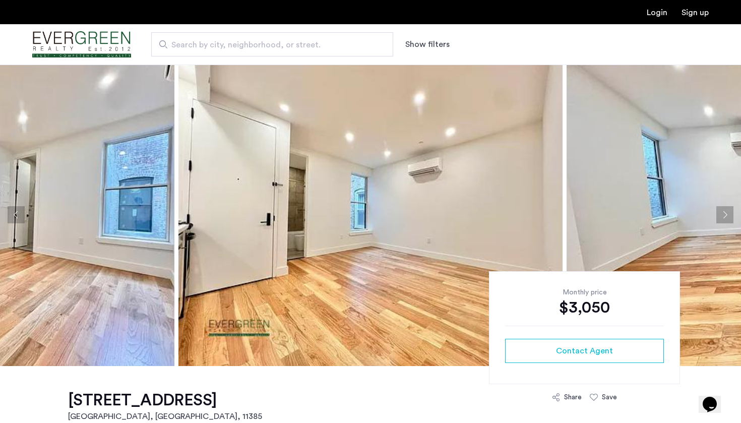
click at [722, 214] on button "Next apartment" at bounding box center [725, 214] width 17 height 17
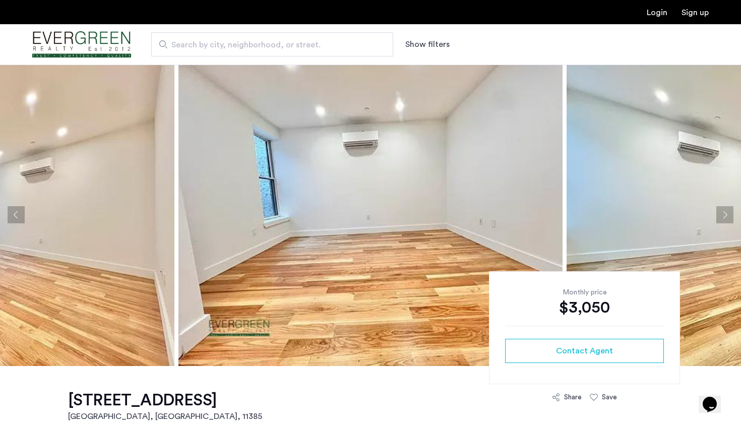
click at [722, 214] on button "Next apartment" at bounding box center [725, 214] width 17 height 17
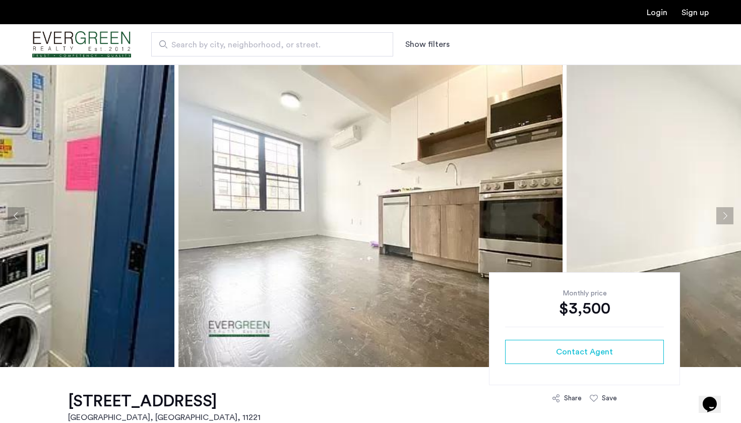
click at [723, 218] on button "Next apartment" at bounding box center [725, 215] width 17 height 17
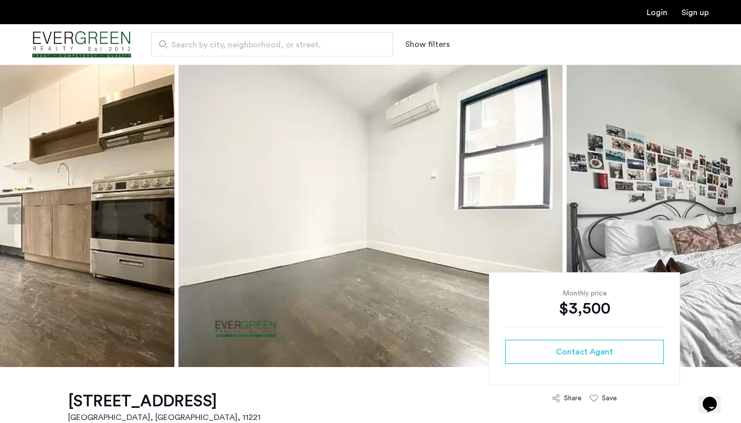
click at [723, 218] on button "Next apartment" at bounding box center [725, 215] width 17 height 17
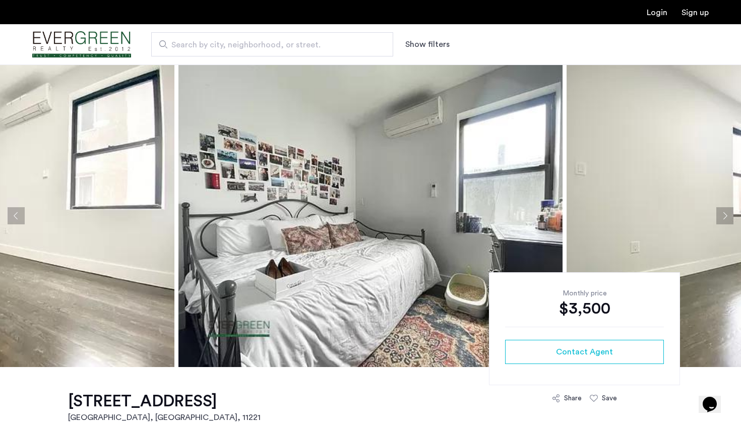
click at [723, 218] on button "Next apartment" at bounding box center [725, 215] width 17 height 17
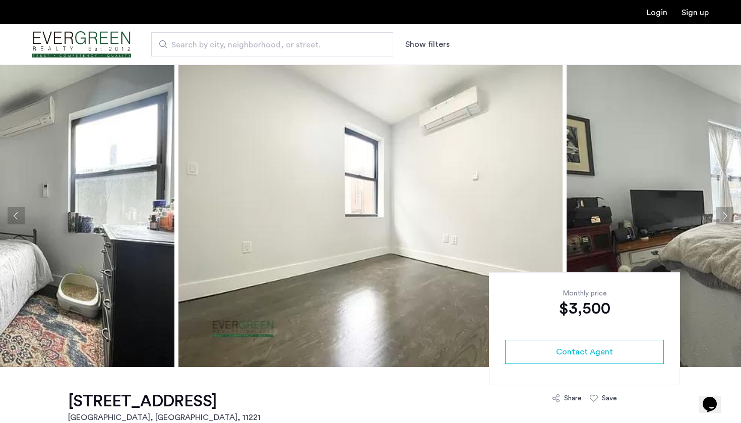
click at [723, 218] on button "Next apartment" at bounding box center [725, 215] width 17 height 17
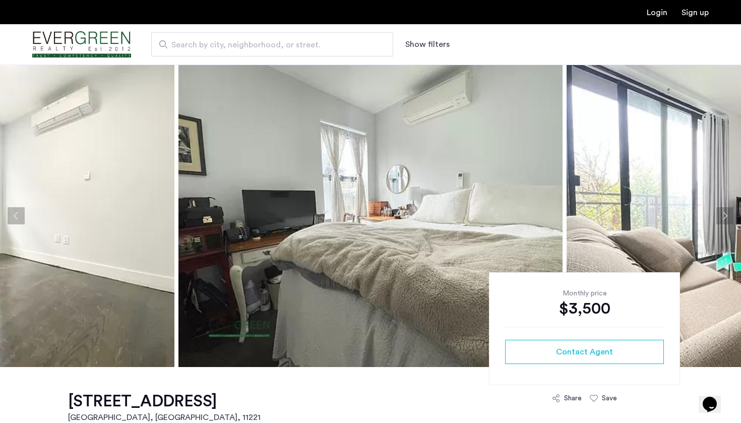
click at [723, 218] on button "Next apartment" at bounding box center [725, 215] width 17 height 17
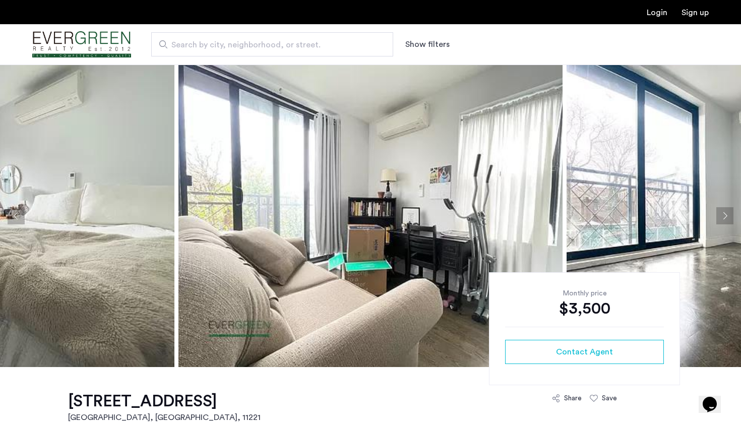
click at [723, 218] on button "Next apartment" at bounding box center [725, 215] width 17 height 17
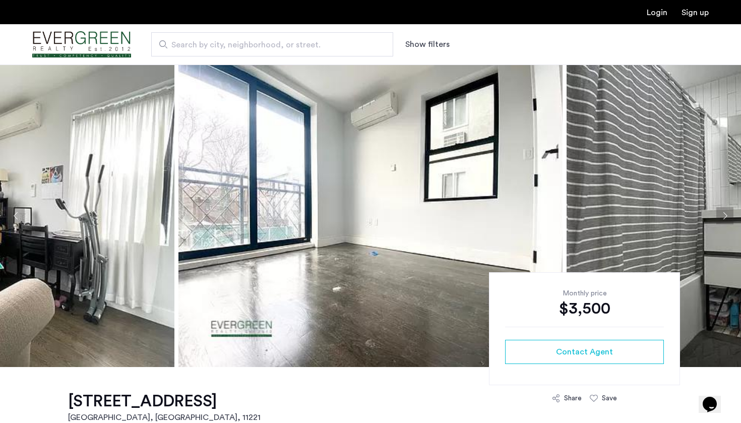
click at [723, 218] on button "Next apartment" at bounding box center [725, 215] width 17 height 17
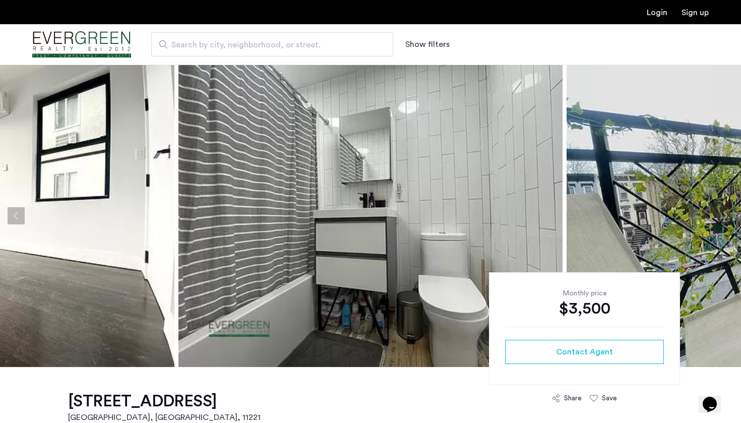
click at [723, 218] on button "Next apartment" at bounding box center [725, 215] width 17 height 17
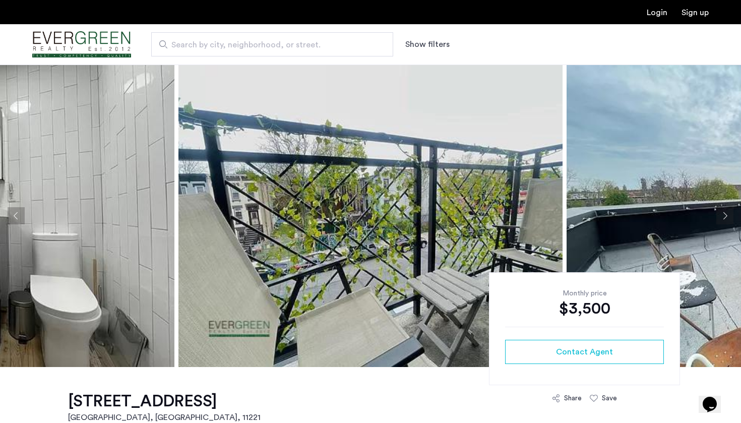
click at [723, 218] on button "Next apartment" at bounding box center [725, 215] width 17 height 17
